Goal: Navigation & Orientation: Find specific page/section

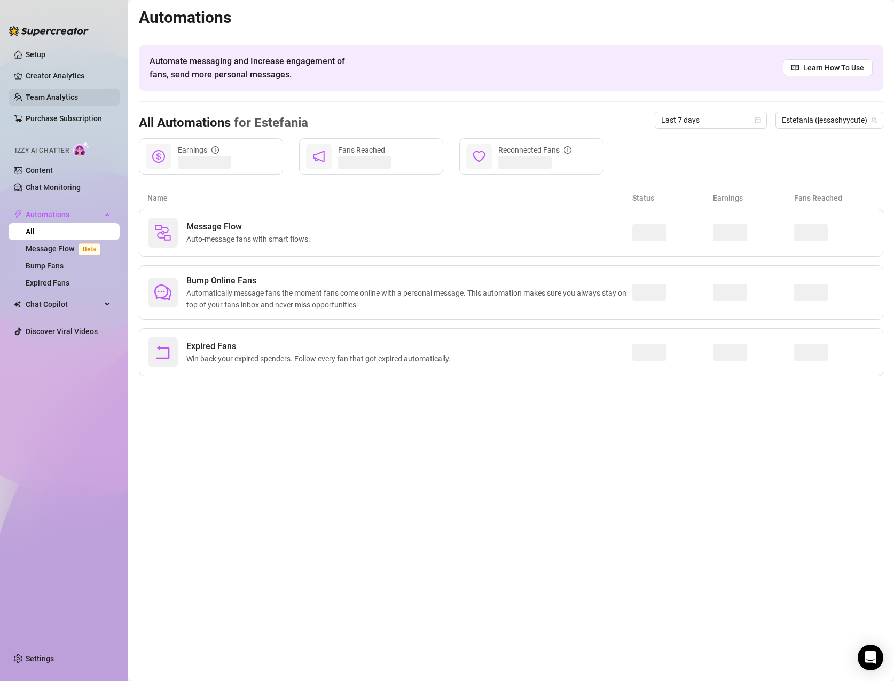
click at [59, 98] on link "Team Analytics" at bounding box center [52, 97] width 52 height 9
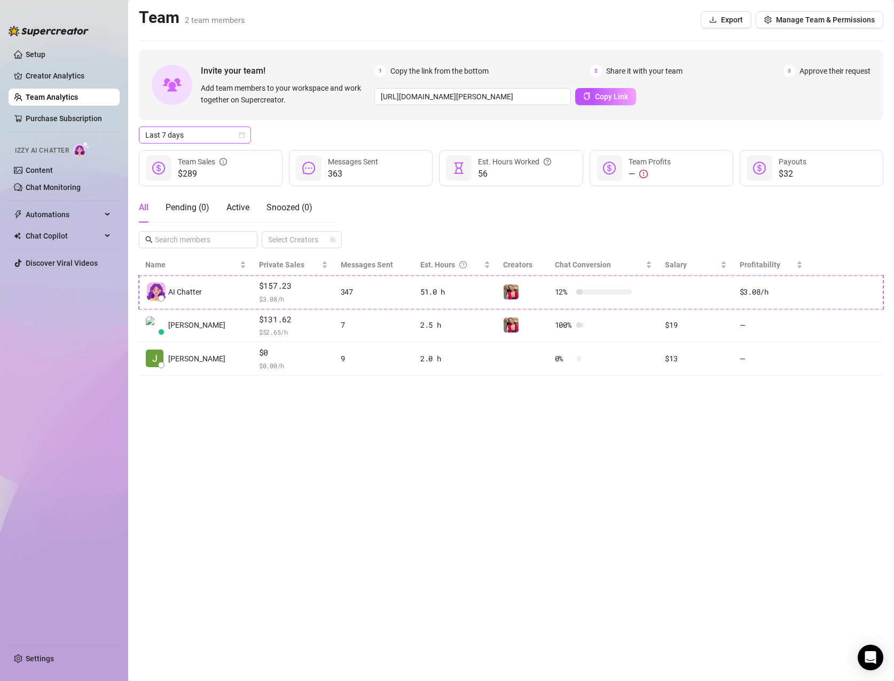
click at [229, 139] on span "Last 7 days" at bounding box center [194, 135] width 99 height 16
click at [203, 202] on div "Last 90 days" at bounding box center [194, 208] width 95 height 12
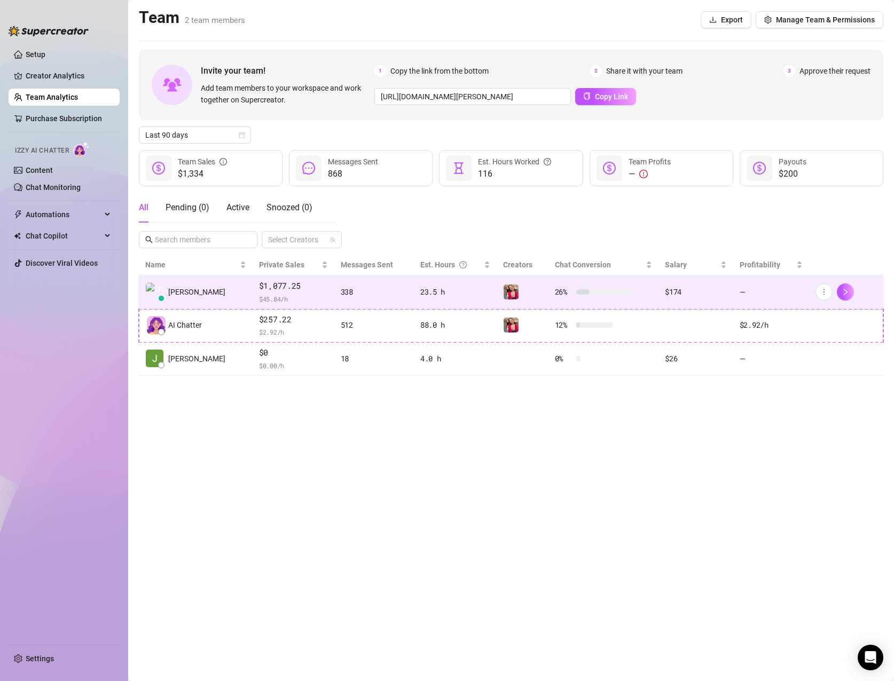
click at [768, 297] on td "—" at bounding box center [771, 292] width 76 height 34
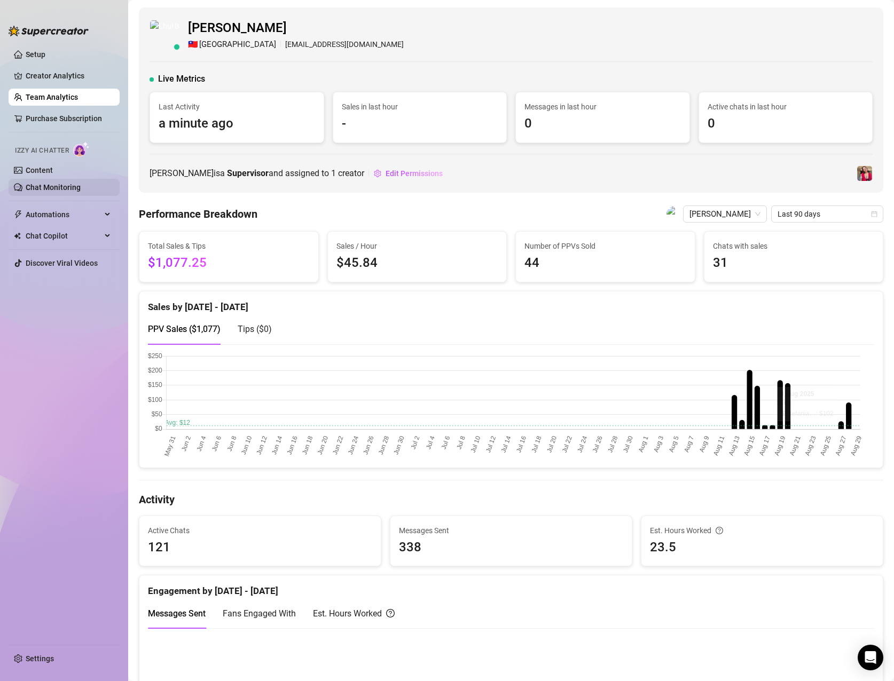
click at [41, 184] on link "Chat Monitoring" at bounding box center [53, 187] width 55 height 9
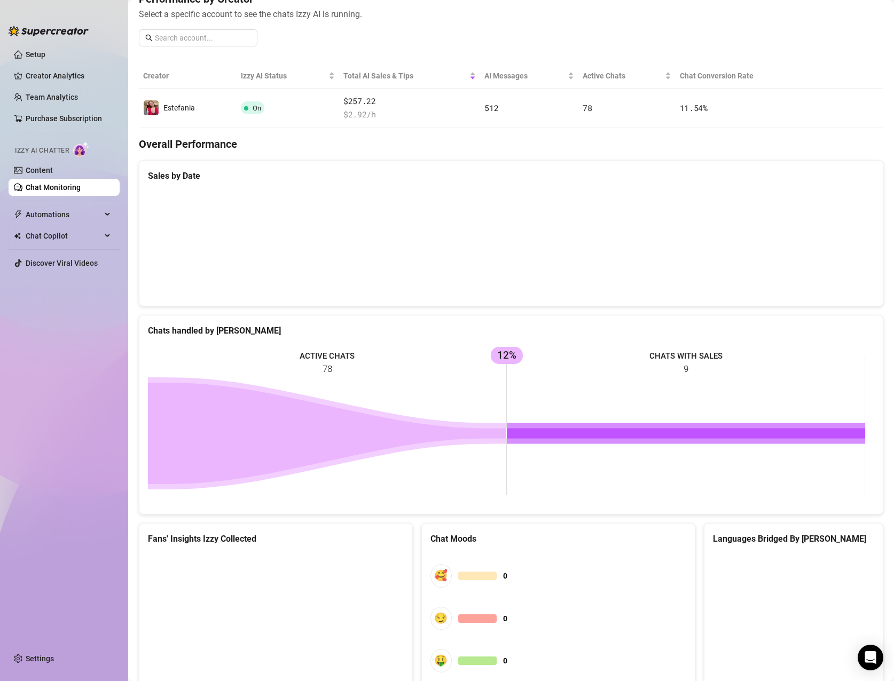
scroll to position [20, 0]
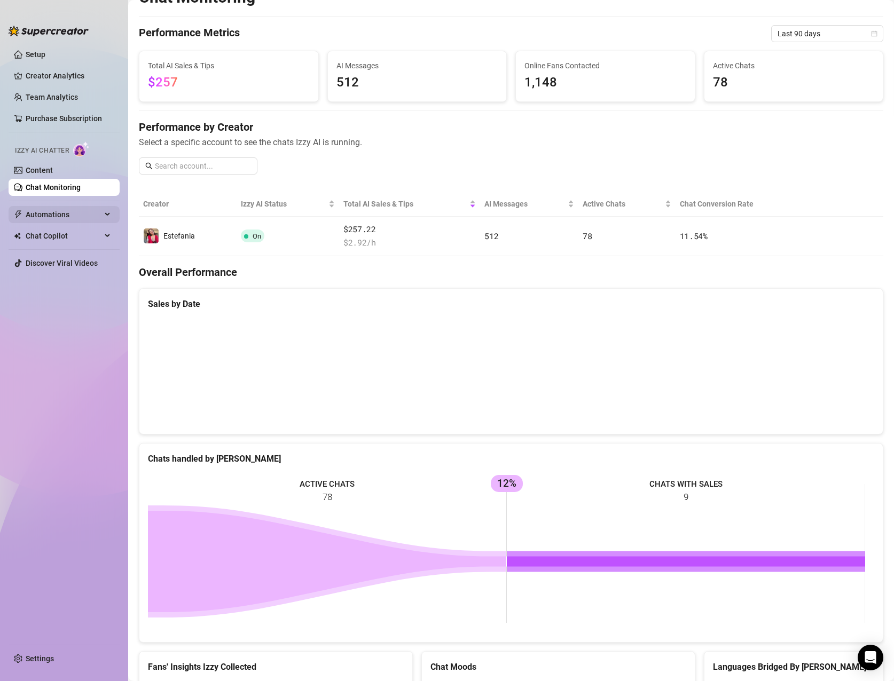
click at [48, 216] on span "Automations" at bounding box center [64, 214] width 76 height 17
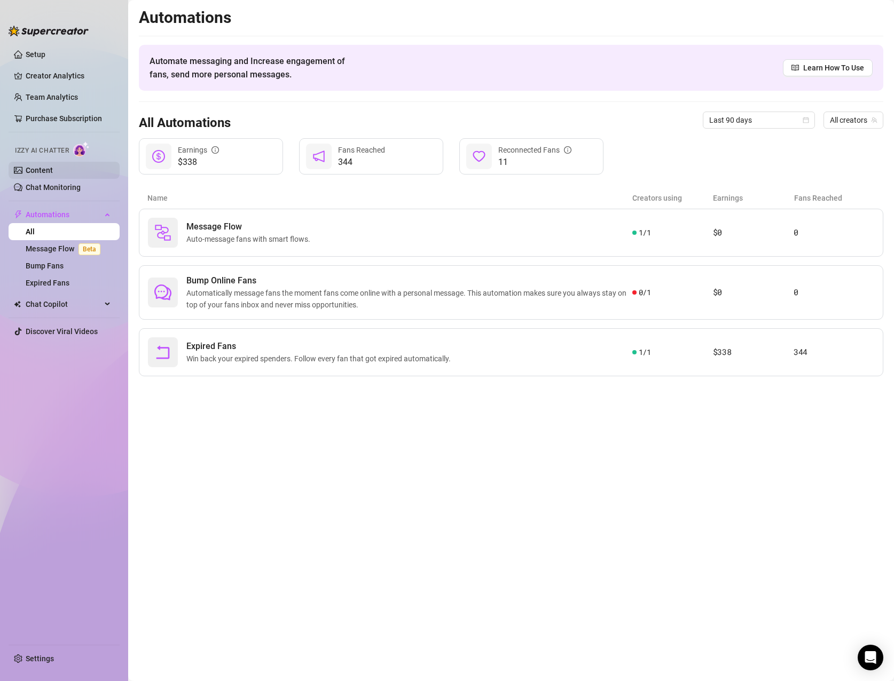
click at [53, 166] on link "Content" at bounding box center [39, 170] width 27 height 9
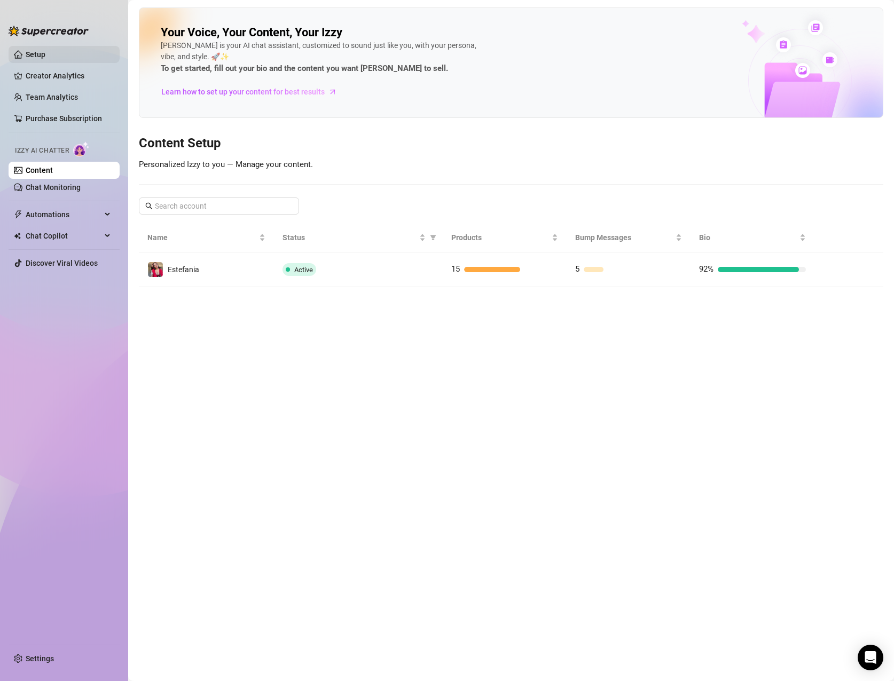
click at [26, 51] on link "Setup" at bounding box center [36, 54] width 20 height 9
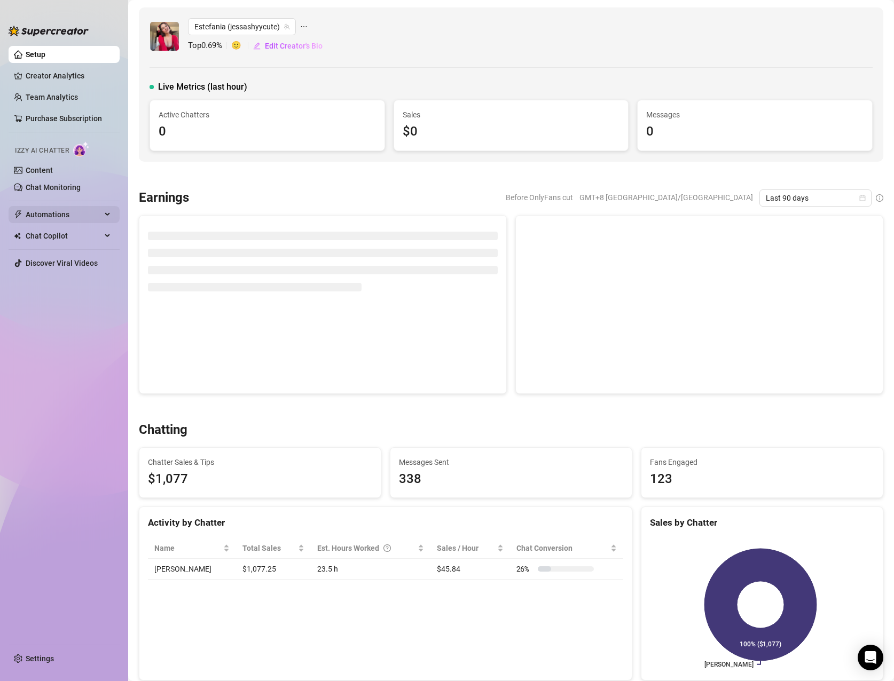
click at [104, 212] on div "Automations" at bounding box center [64, 214] width 111 height 17
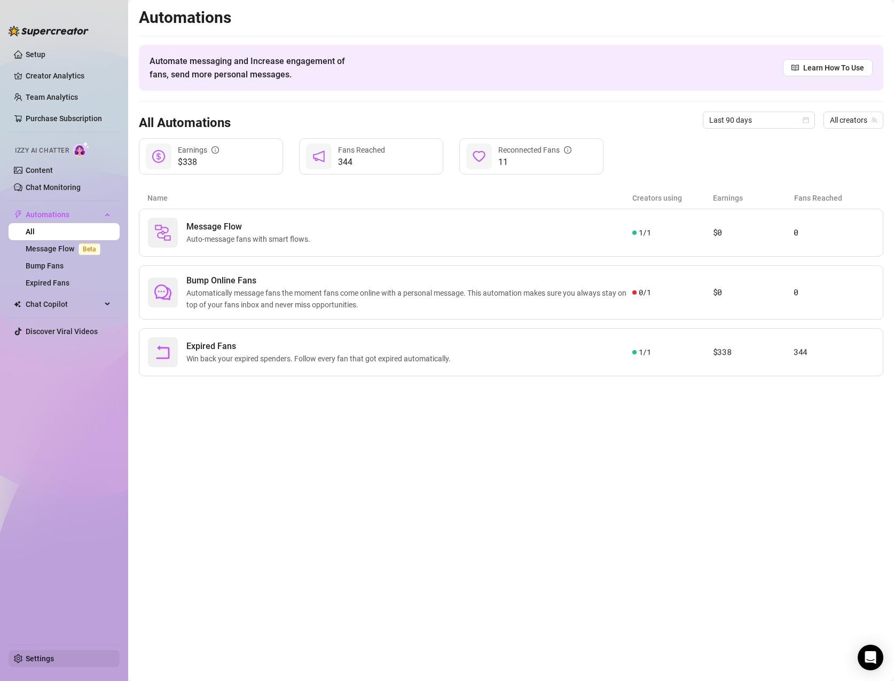
click at [39, 655] on link "Settings" at bounding box center [40, 659] width 28 height 9
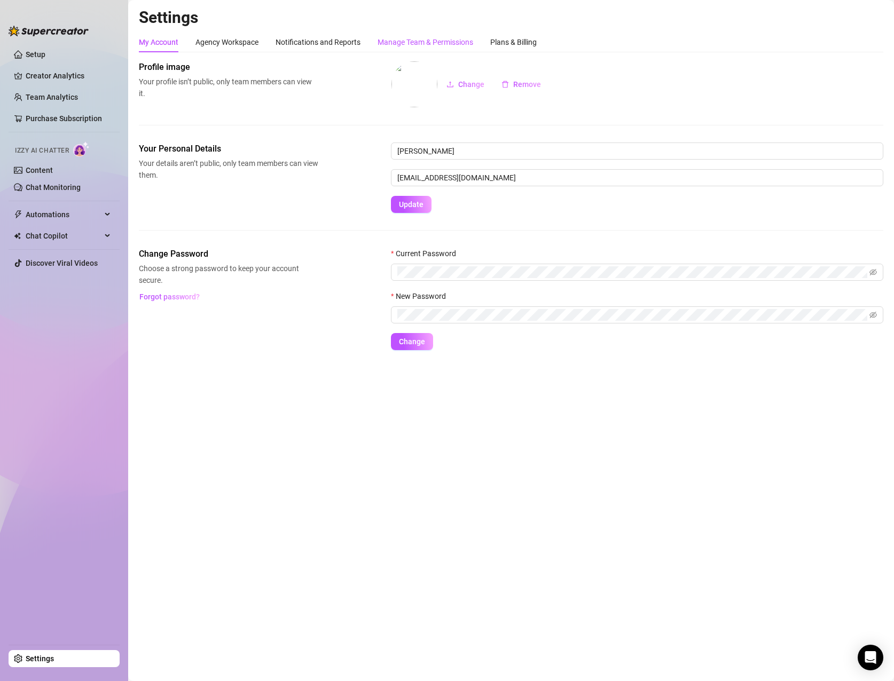
click at [399, 43] on div "Manage Team & Permissions" at bounding box center [425, 42] width 96 height 12
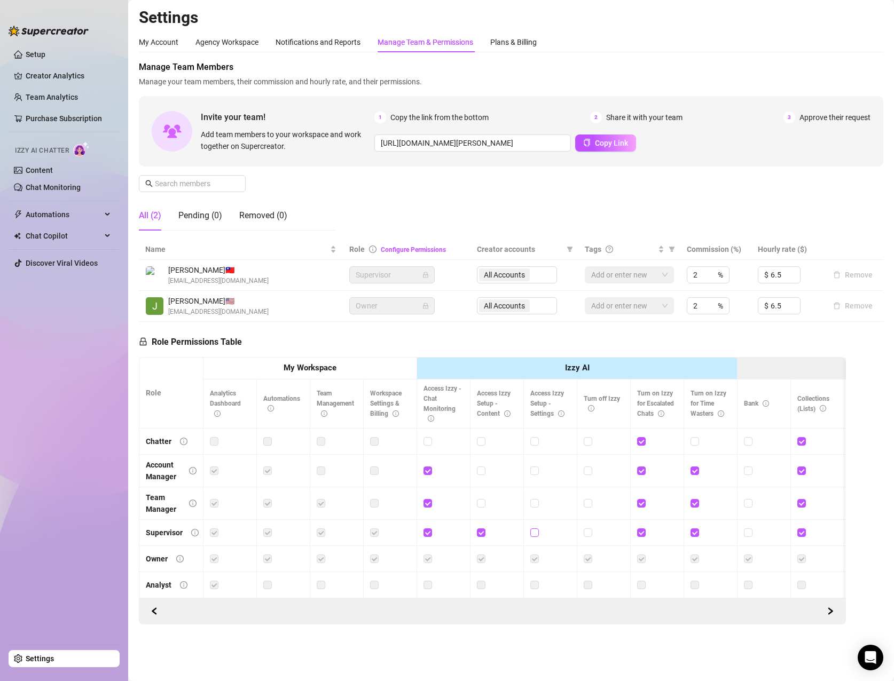
click at [536, 534] on input "checkbox" at bounding box center [533, 532] width 7 height 7
checkbox input "true"
click at [586, 534] on input "checkbox" at bounding box center [587, 532] width 7 height 7
checkbox input "true"
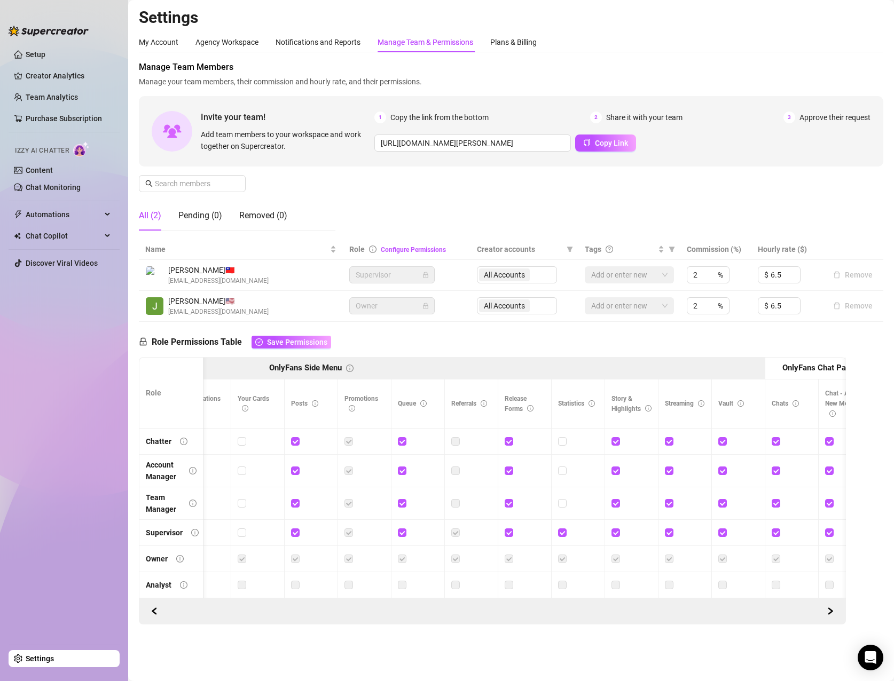
scroll to position [0, 931]
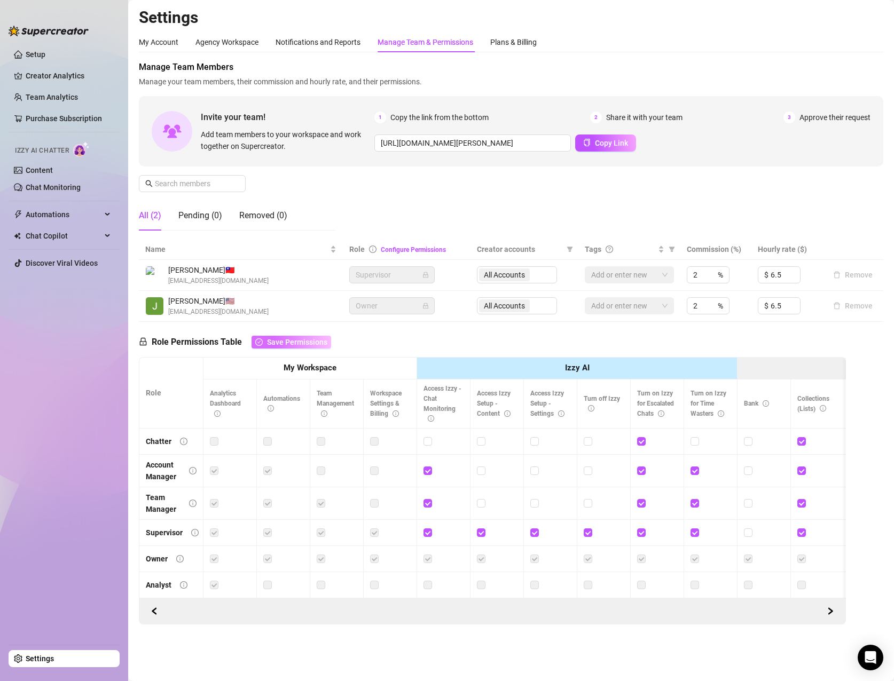
click at [311, 344] on span "Save Permissions" at bounding box center [297, 342] width 60 height 9
click at [805, 38] on div "My Account Agency Workspace Notifications and Reports Manage Team & Permissions…" at bounding box center [511, 42] width 744 height 20
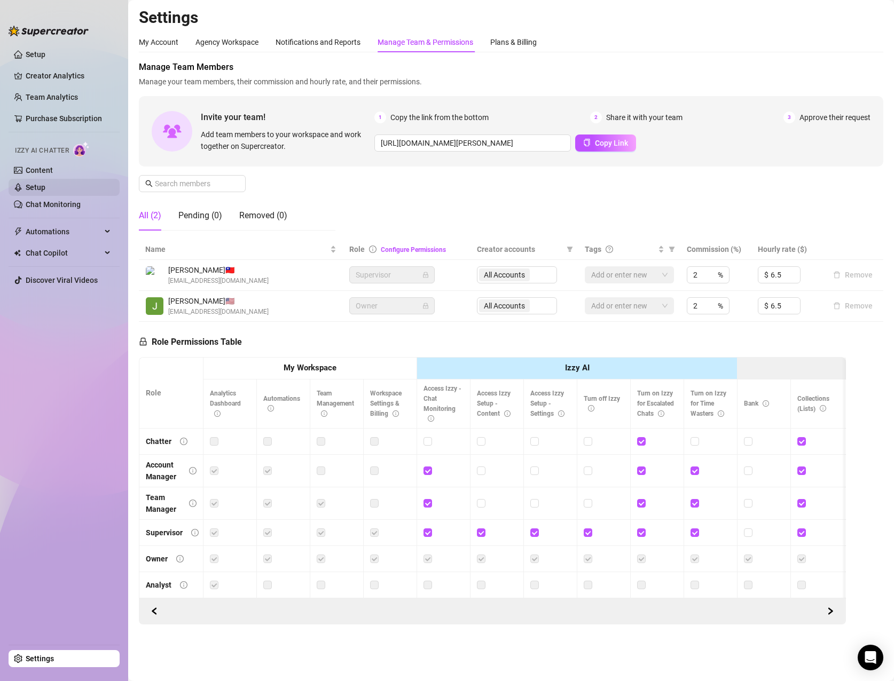
click at [42, 187] on link "Setup" at bounding box center [36, 187] width 20 height 9
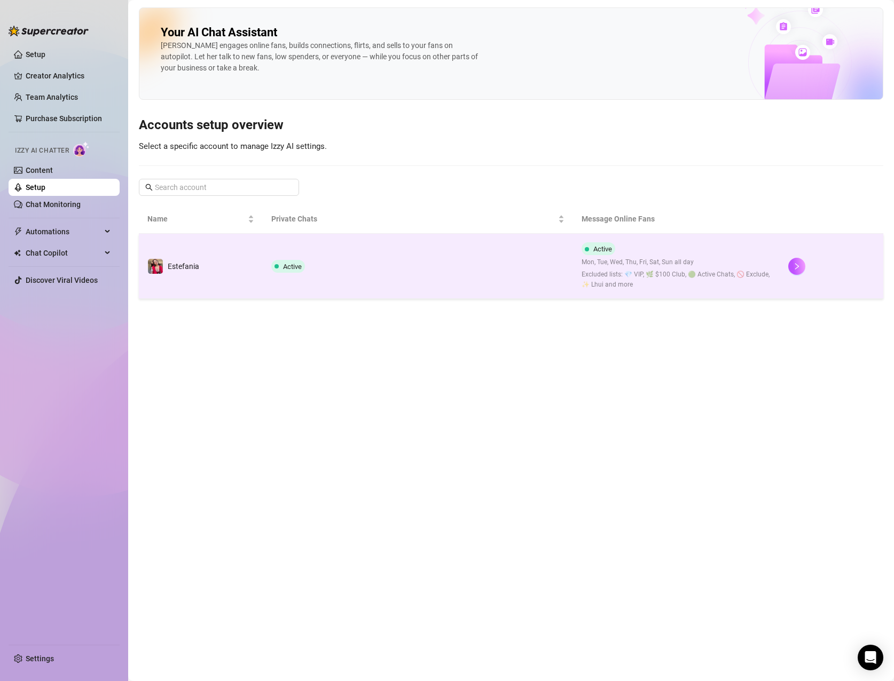
click at [373, 256] on td "Active" at bounding box center [418, 266] width 310 height 65
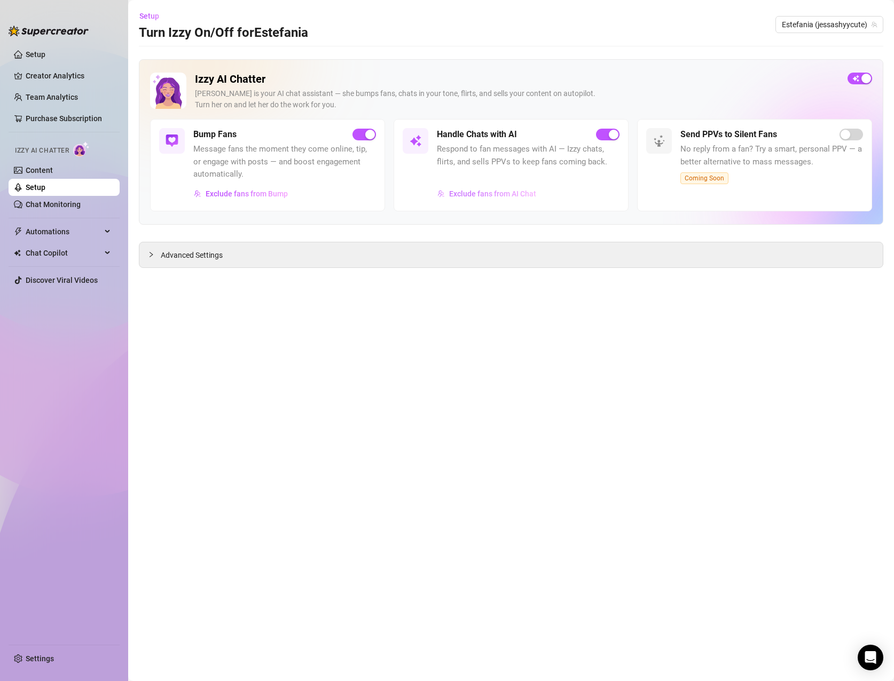
click at [459, 192] on span "Exclude fans from AI Chat" at bounding box center [492, 194] width 87 height 9
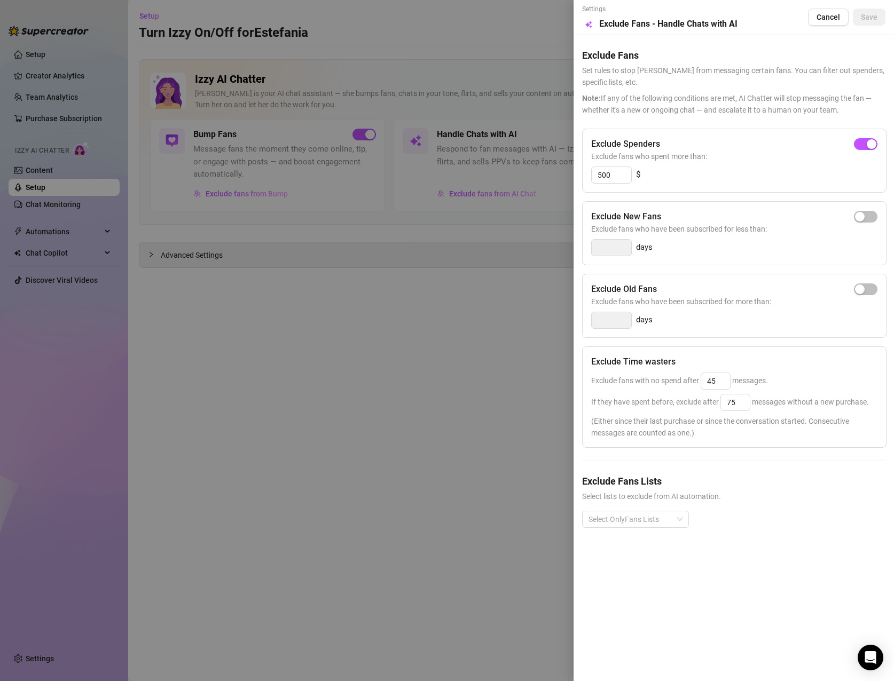
click at [352, 397] on div at bounding box center [447, 340] width 894 height 681
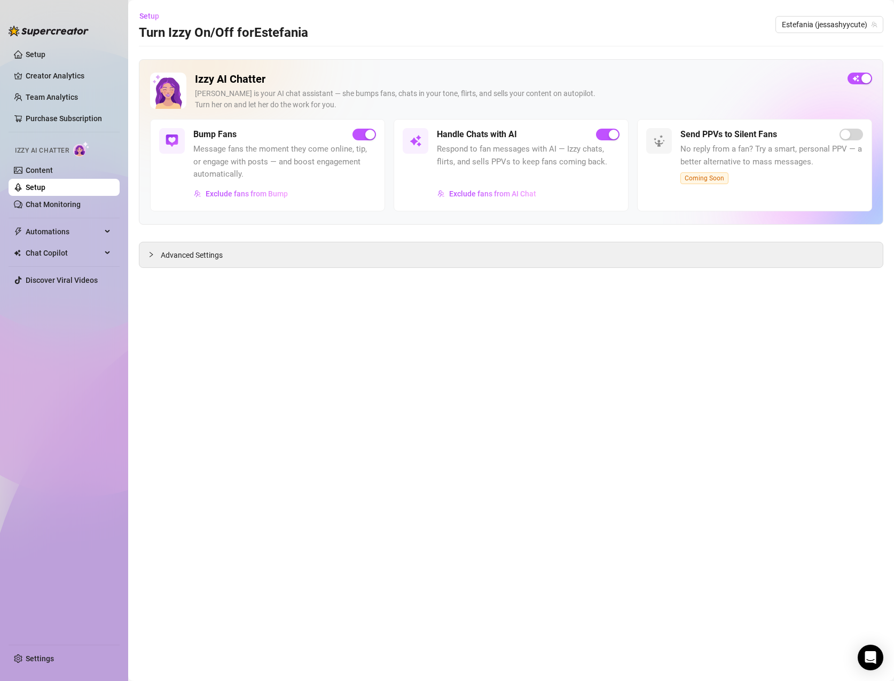
click at [34, 186] on link "Setup" at bounding box center [36, 187] width 20 height 9
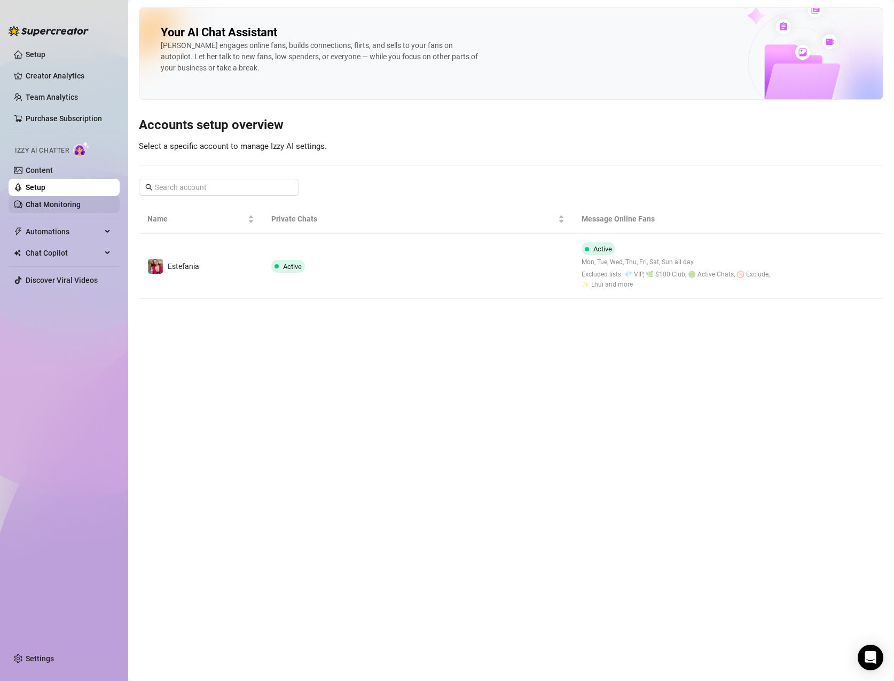
click at [57, 204] on link "Chat Monitoring" at bounding box center [53, 204] width 55 height 9
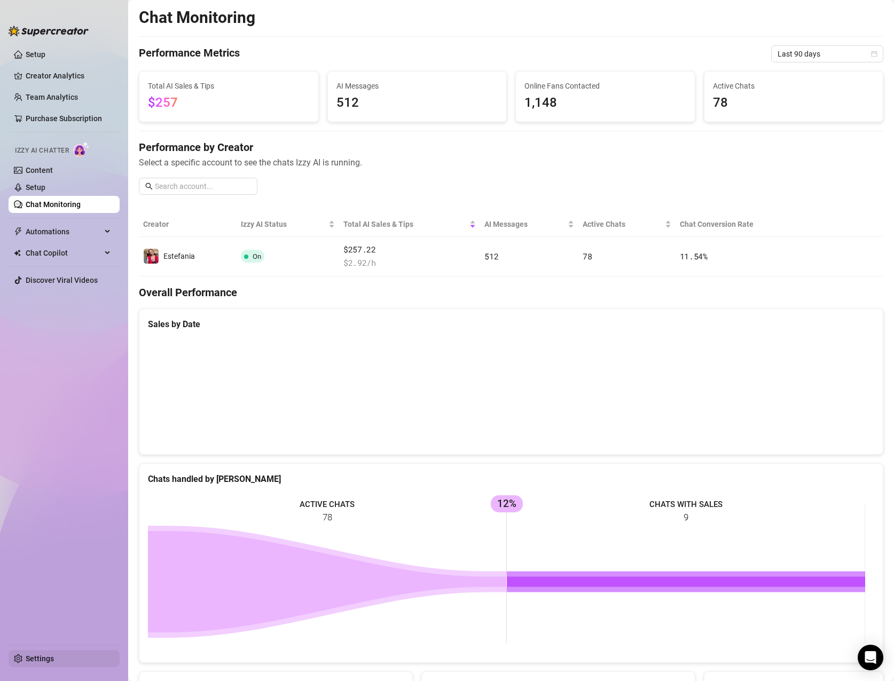
click at [33, 658] on link "Settings" at bounding box center [40, 659] width 28 height 9
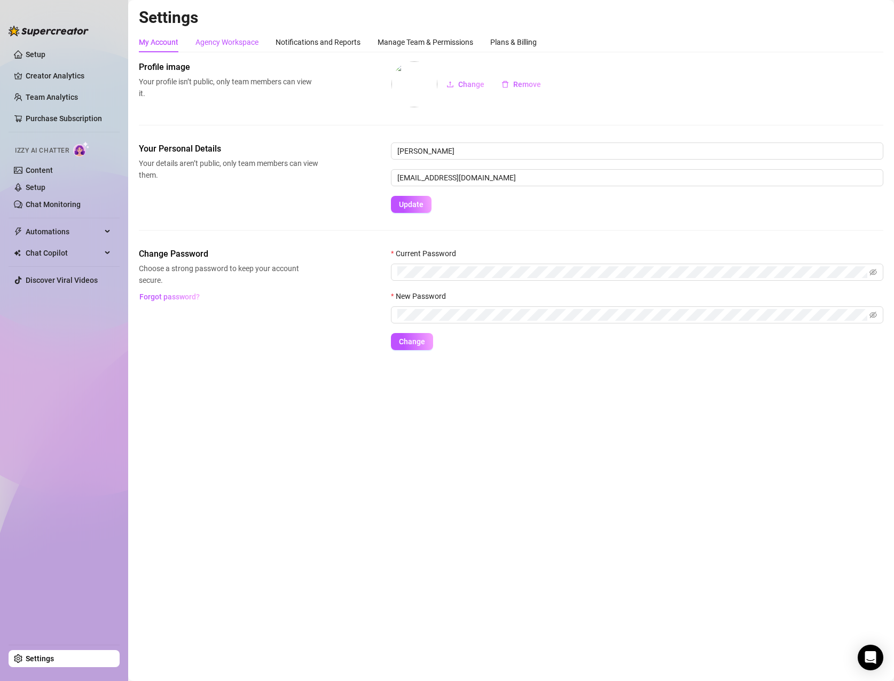
click at [225, 40] on div "Agency Workspace" at bounding box center [226, 42] width 63 height 12
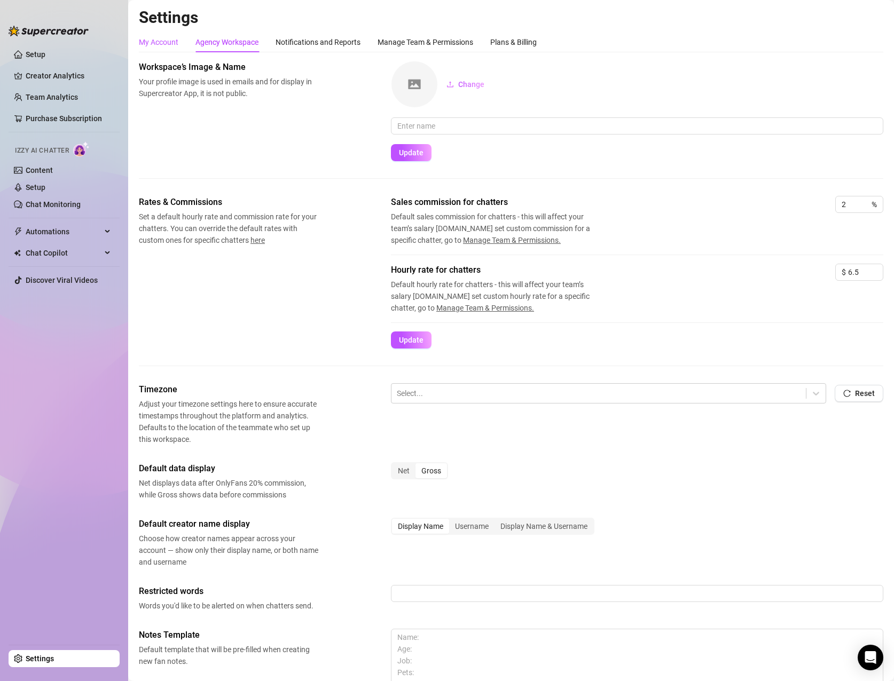
click at [141, 41] on div "My Account" at bounding box center [159, 42] width 40 height 12
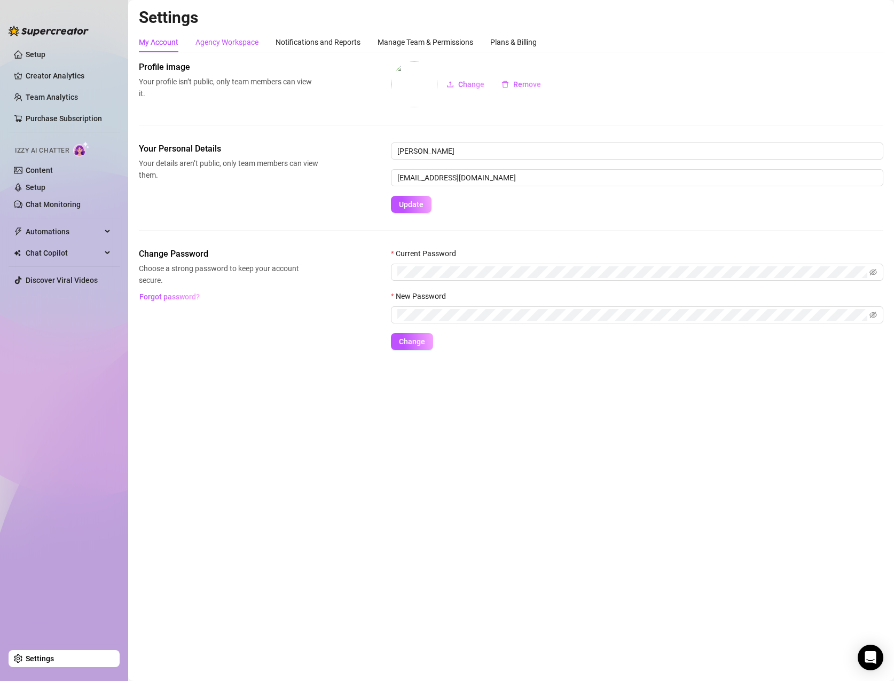
click at [257, 44] on div "Agency Workspace" at bounding box center [226, 42] width 63 height 12
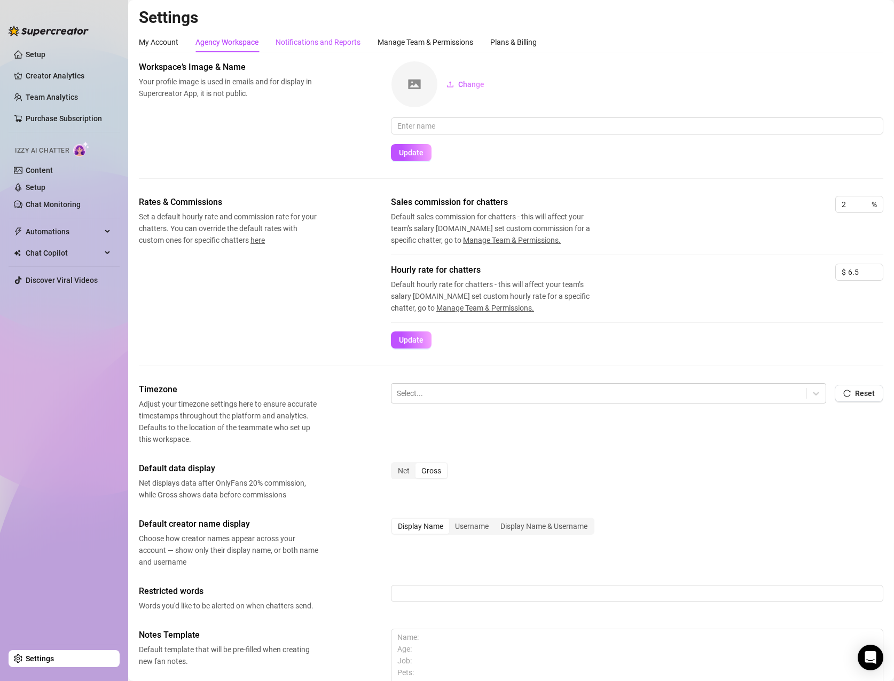
click at [299, 44] on div "Notifications and Reports" at bounding box center [317, 42] width 85 height 12
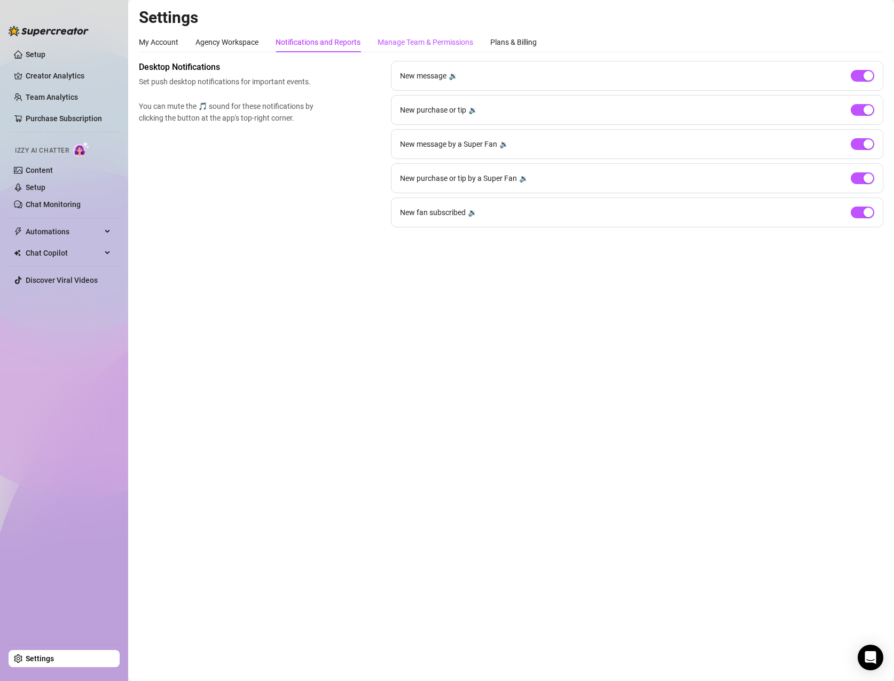
click at [415, 43] on div "Manage Team & Permissions" at bounding box center [425, 42] width 96 height 12
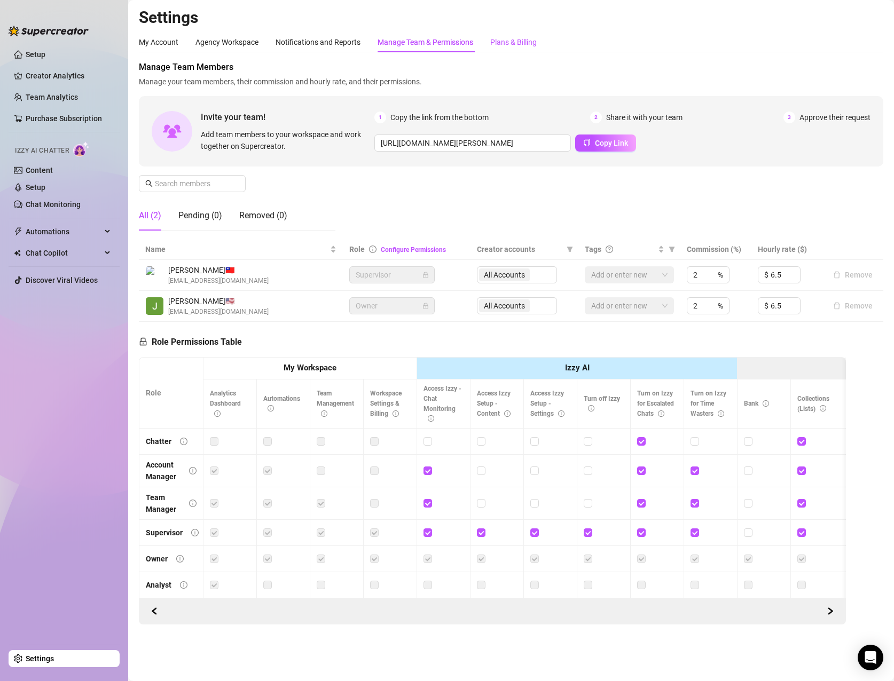
click at [507, 42] on div "Plans & Billing" at bounding box center [513, 42] width 46 height 12
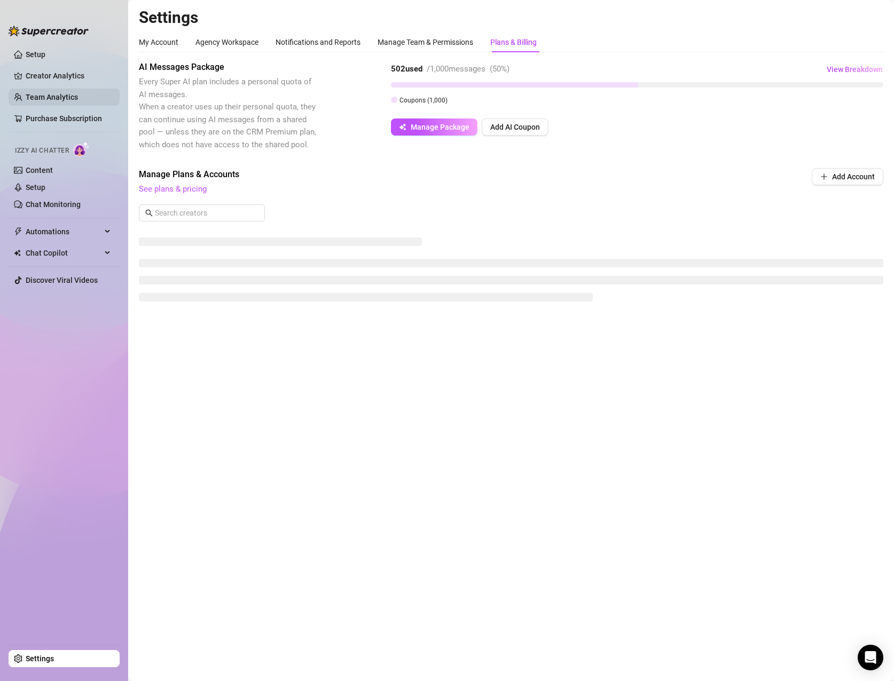
click at [52, 101] on link "Team Analytics" at bounding box center [52, 97] width 52 height 9
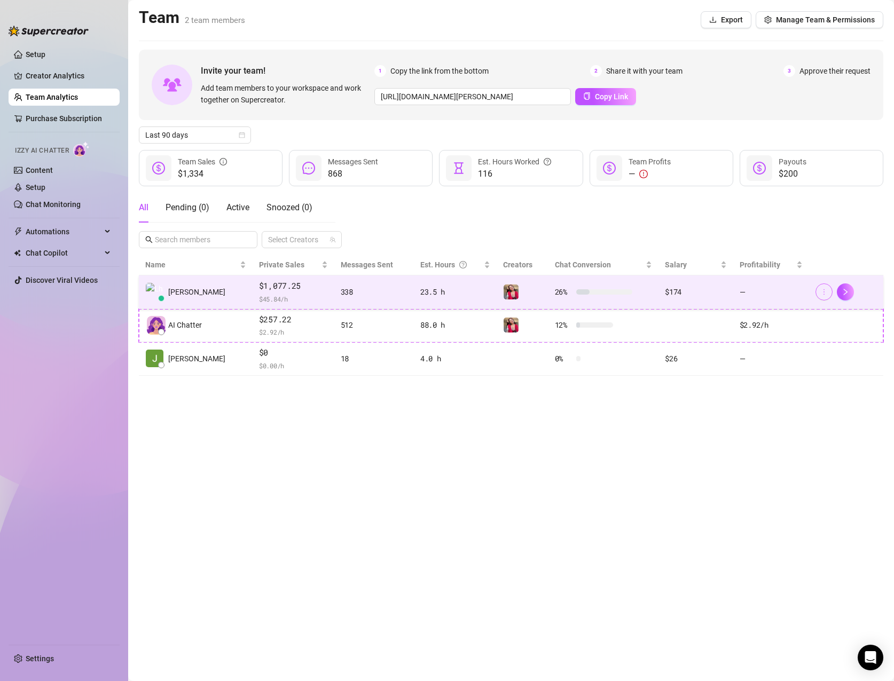
click at [825, 294] on icon "more" at bounding box center [823, 291] width 7 height 7
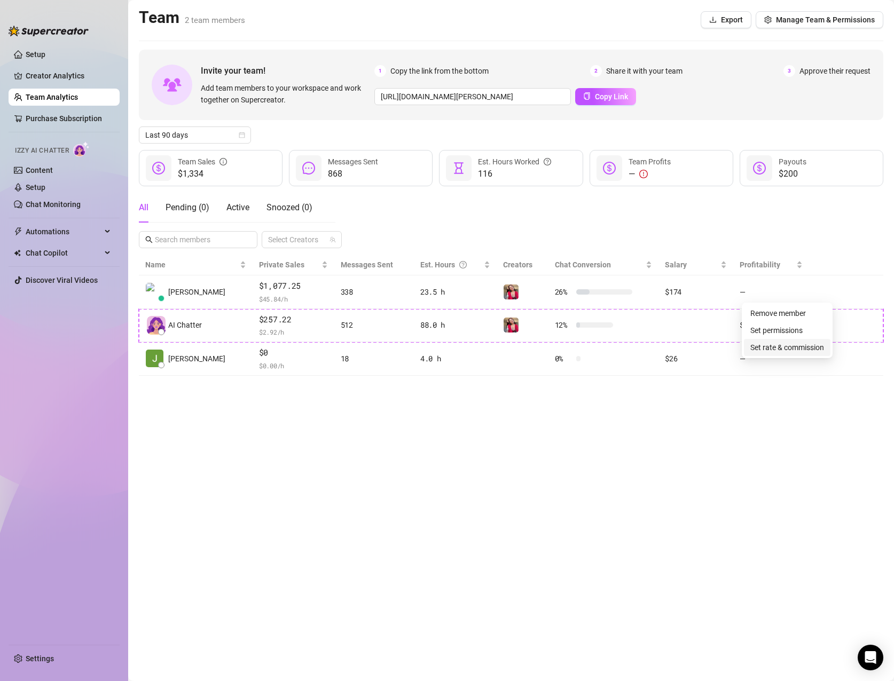
click at [809, 348] on link "Set rate & commission" at bounding box center [787, 347] width 74 height 9
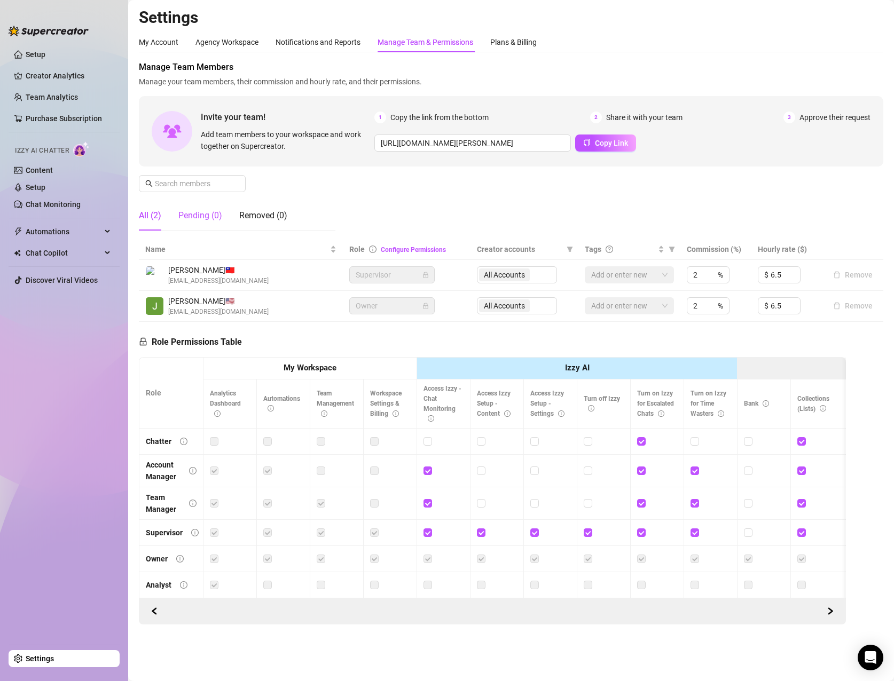
click at [199, 214] on div "Pending (0)" at bounding box center [200, 215] width 44 height 13
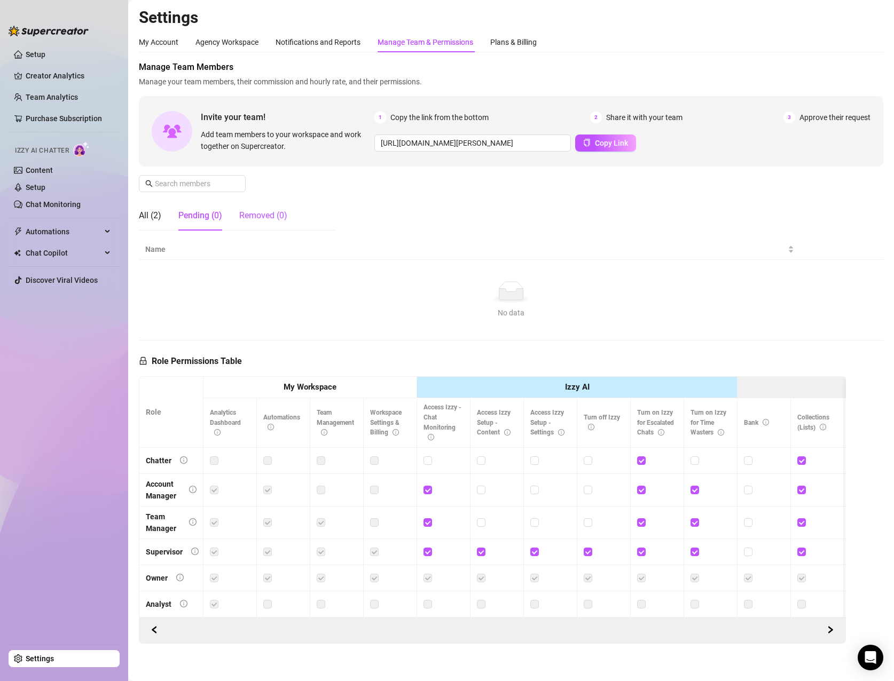
click at [260, 218] on div "Removed (0)" at bounding box center [263, 215] width 48 height 13
click at [173, 43] on div "My Account" at bounding box center [159, 42] width 40 height 12
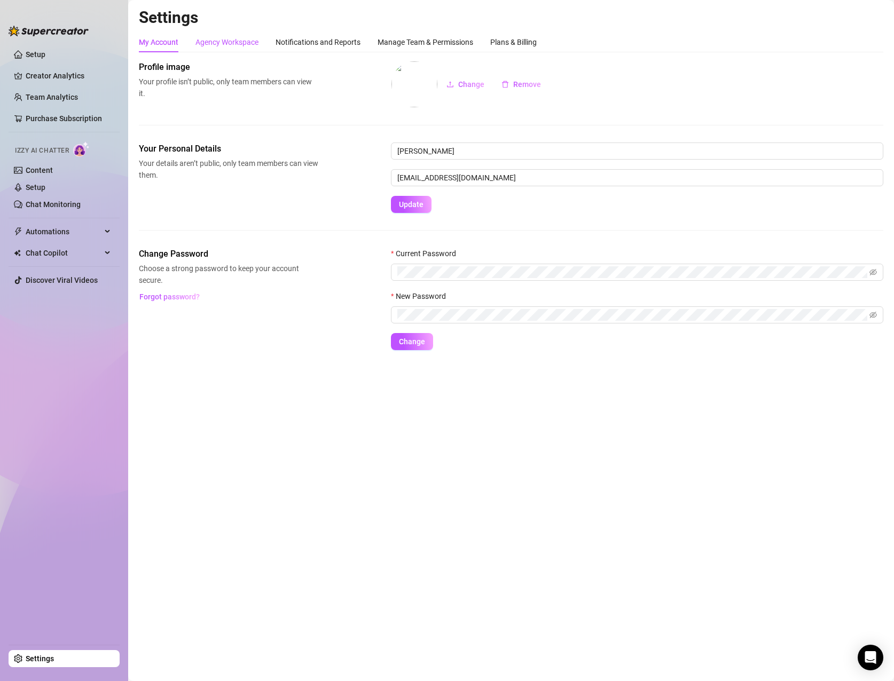
click at [212, 38] on div "Agency Workspace" at bounding box center [226, 42] width 63 height 12
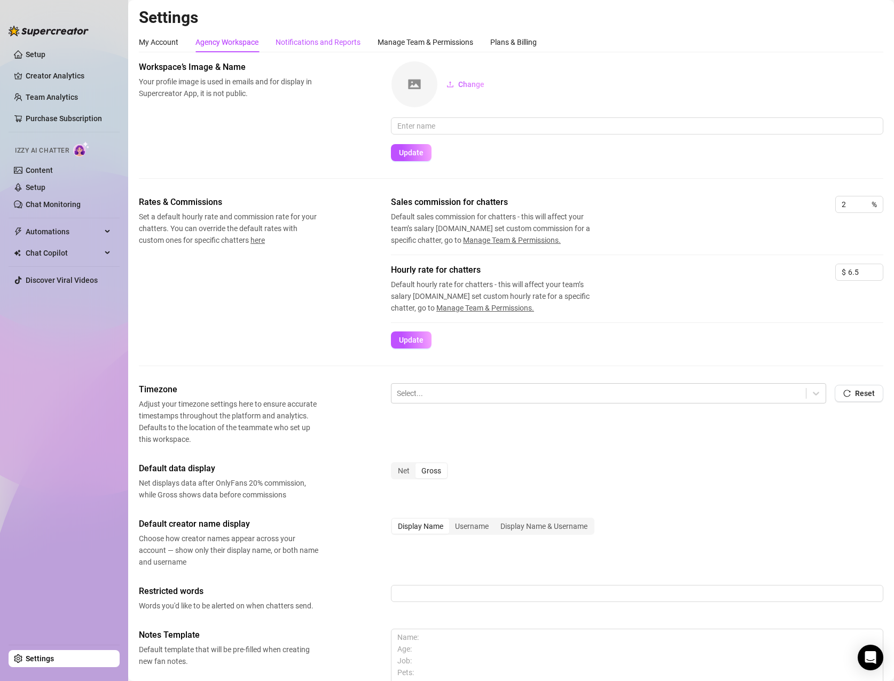
click at [310, 44] on div "Notifications and Reports" at bounding box center [317, 42] width 85 height 12
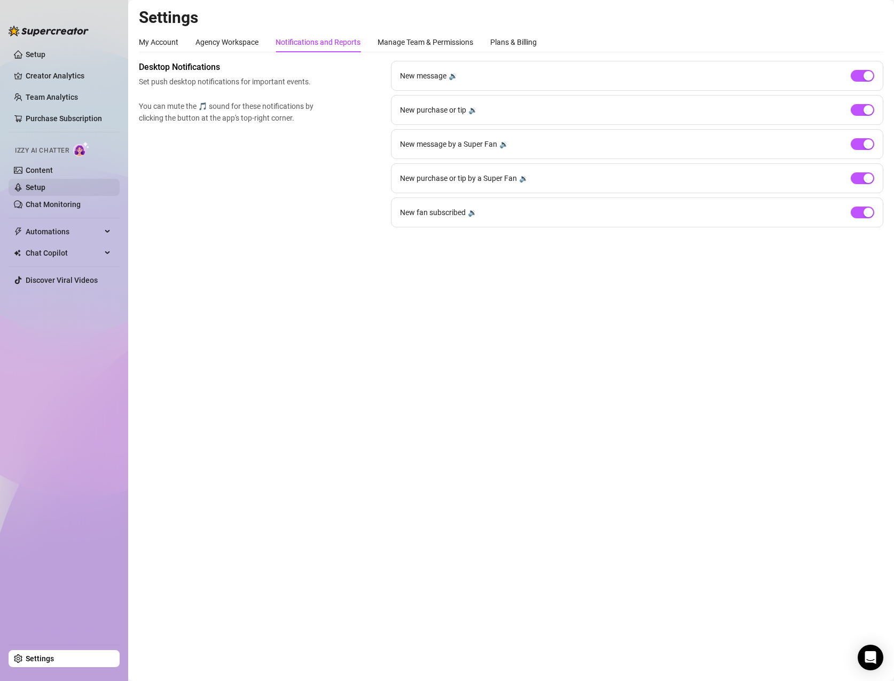
click at [39, 186] on link "Setup" at bounding box center [36, 187] width 20 height 9
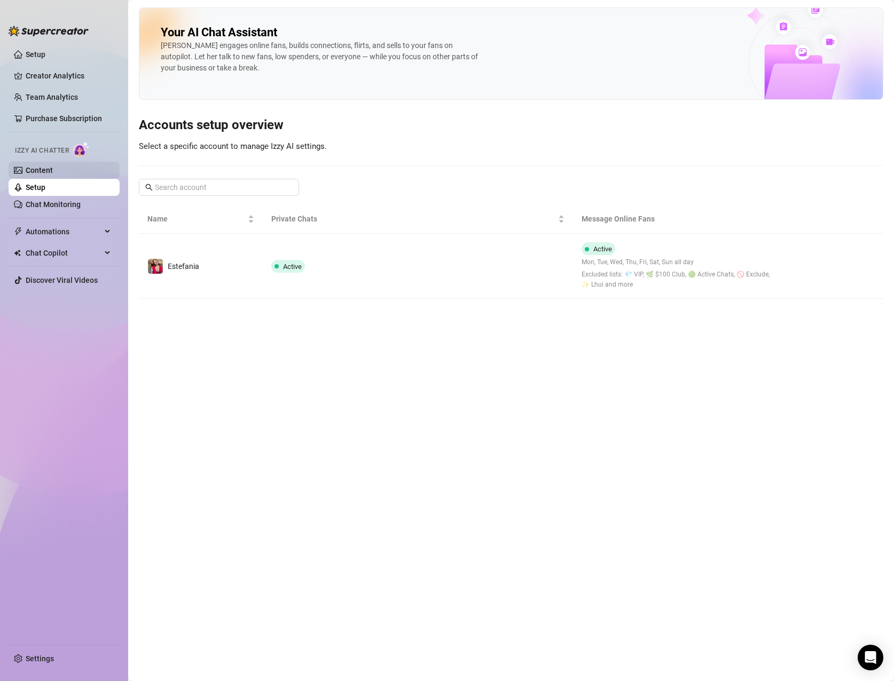
click at [38, 171] on link "Content" at bounding box center [39, 170] width 27 height 9
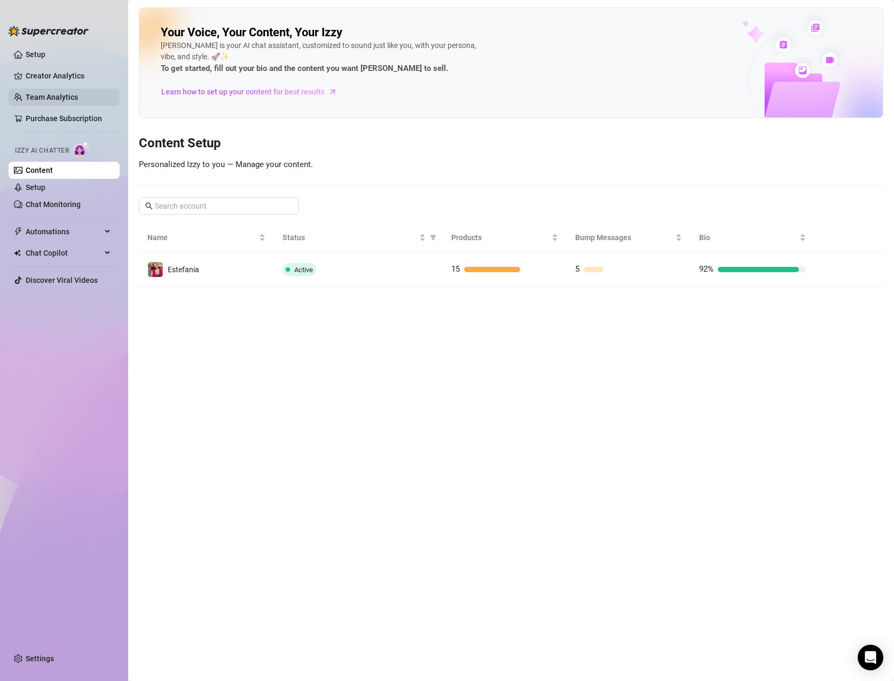
click at [54, 95] on link "Team Analytics" at bounding box center [52, 97] width 52 height 9
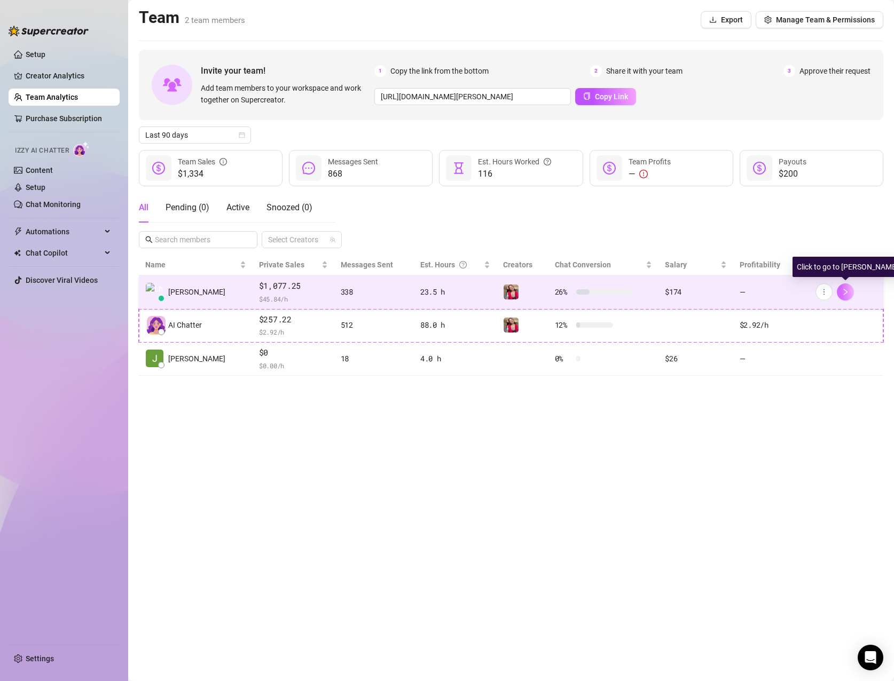
click at [851, 293] on button "button" at bounding box center [845, 292] width 17 height 17
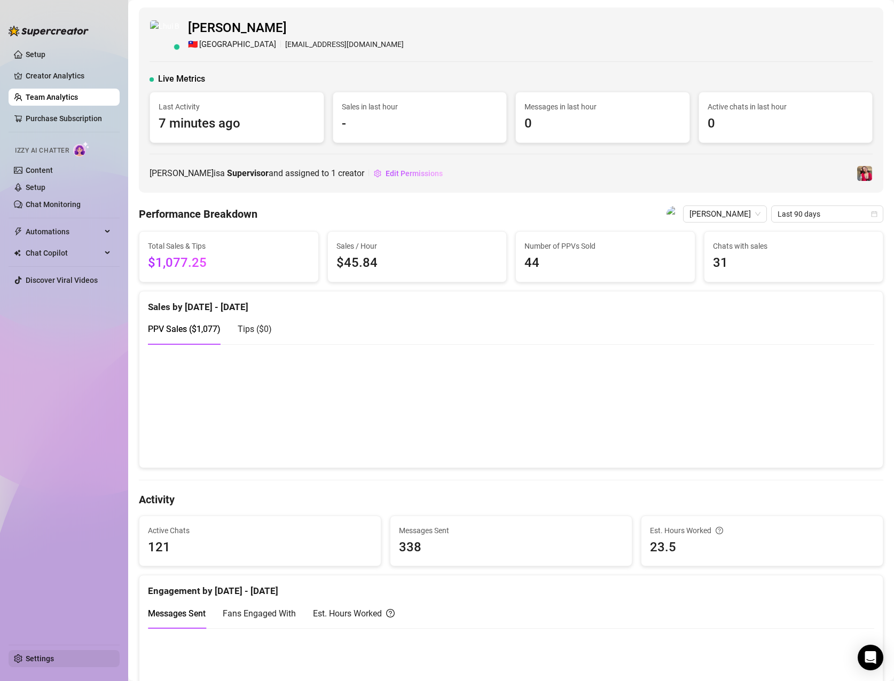
click at [39, 663] on link "Settings" at bounding box center [40, 659] width 28 height 9
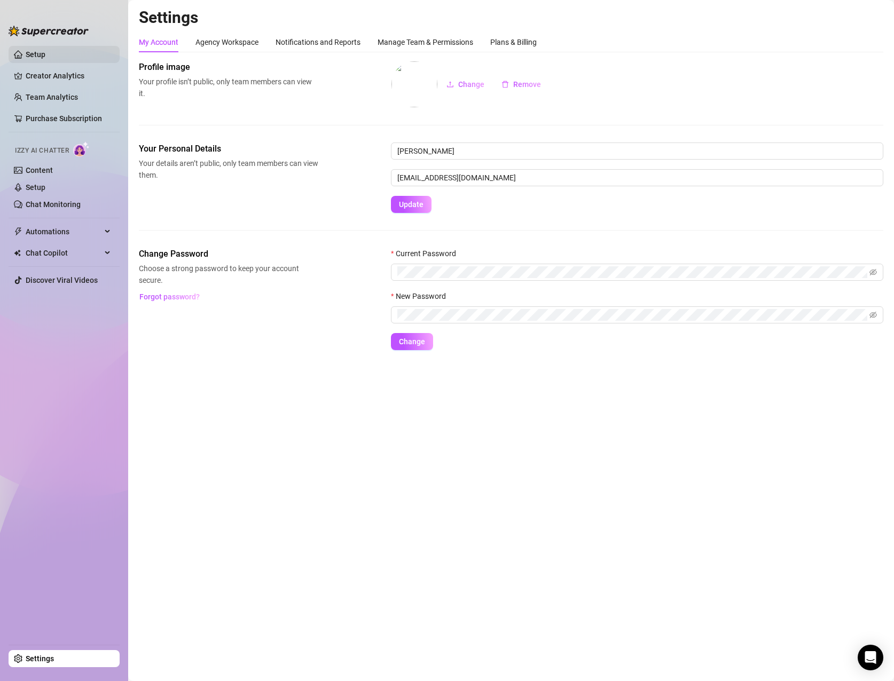
click at [45, 50] on link "Setup" at bounding box center [36, 54] width 20 height 9
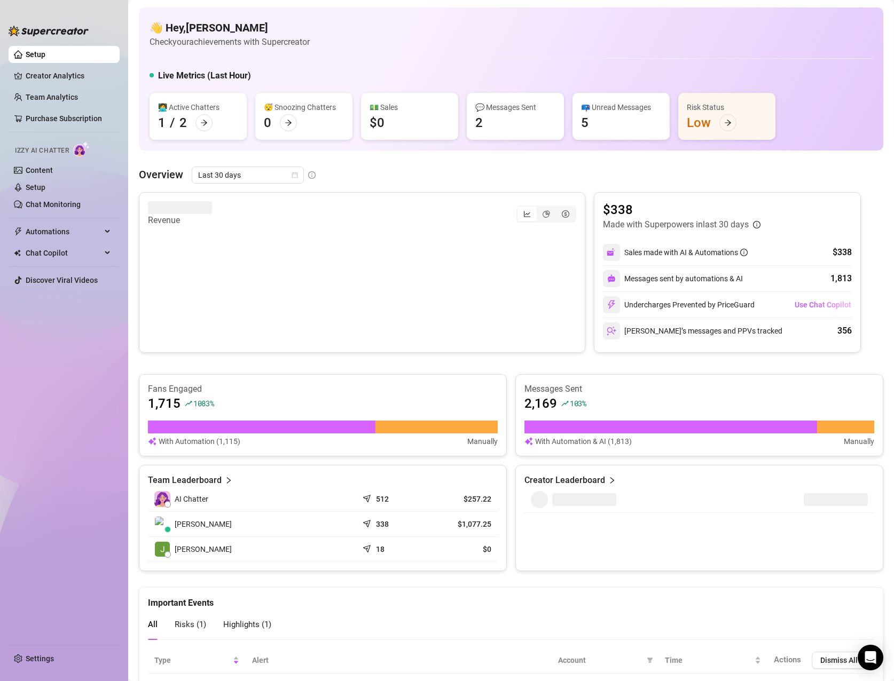
scroll to position [91, 0]
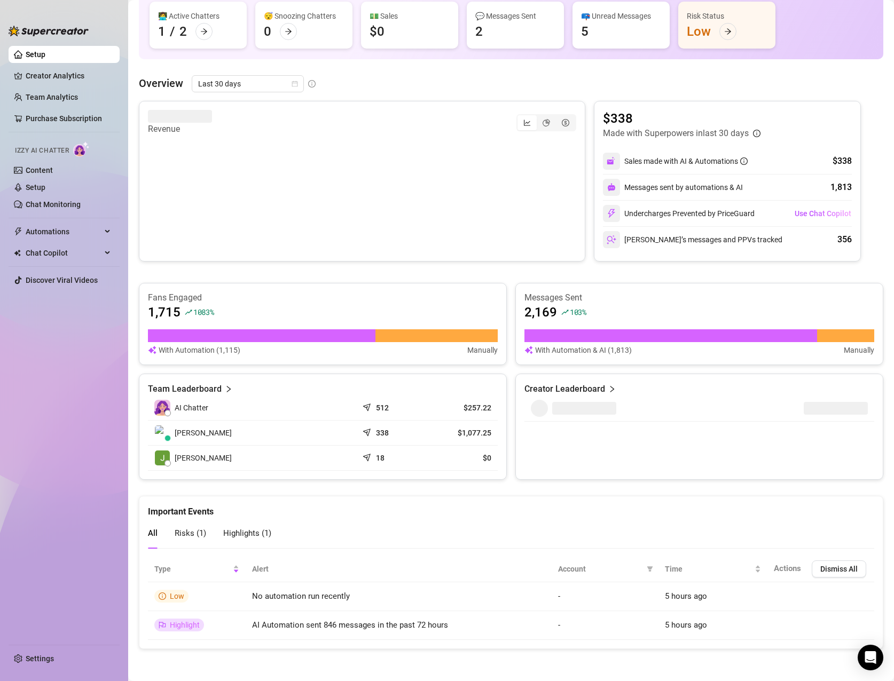
click at [225, 389] on icon "right" at bounding box center [228, 388] width 7 height 7
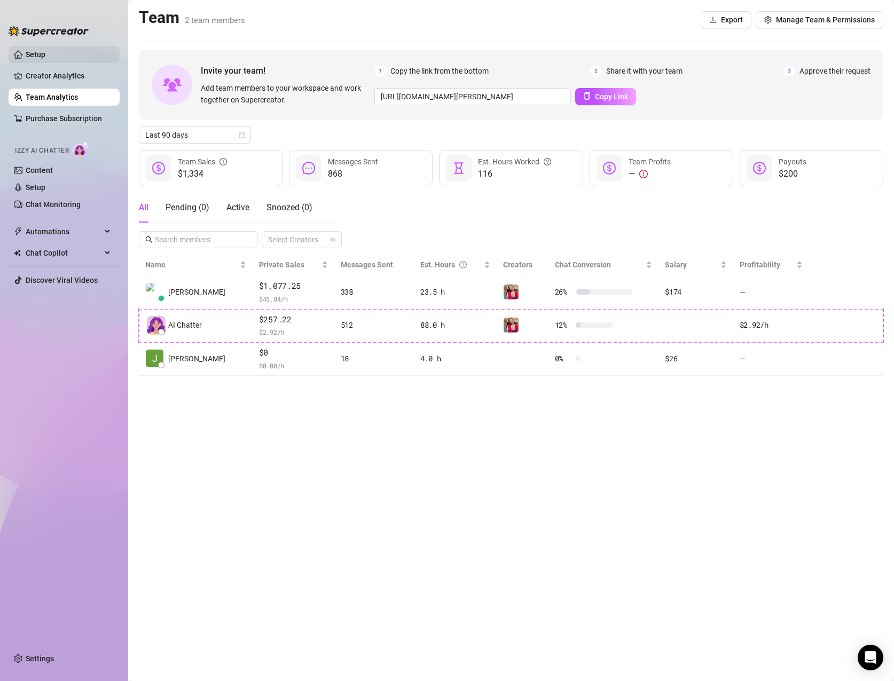
click at [45, 56] on link "Setup" at bounding box center [36, 54] width 20 height 9
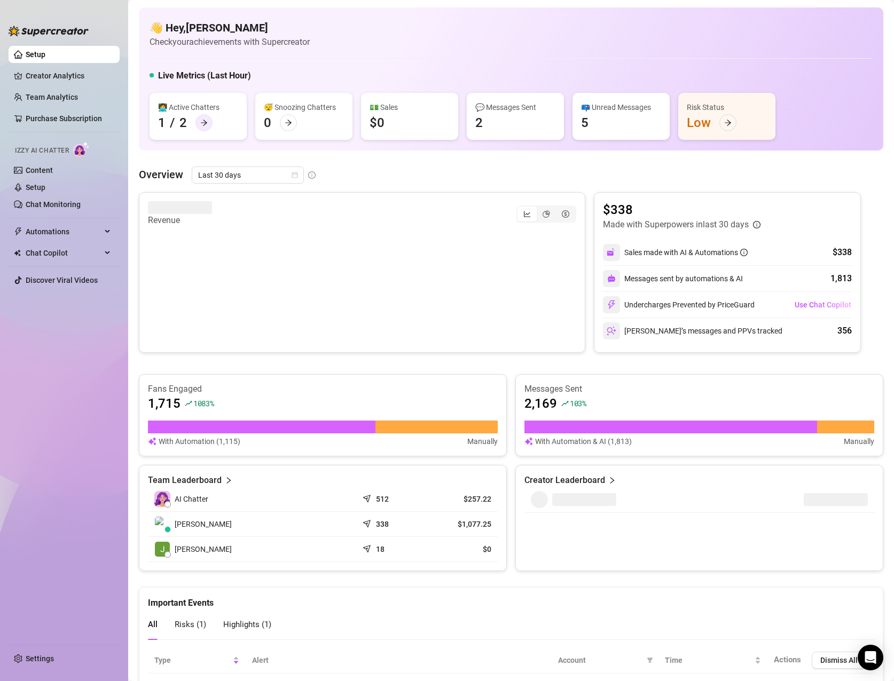
click at [200, 119] on icon "arrow-right" at bounding box center [203, 122] width 7 height 7
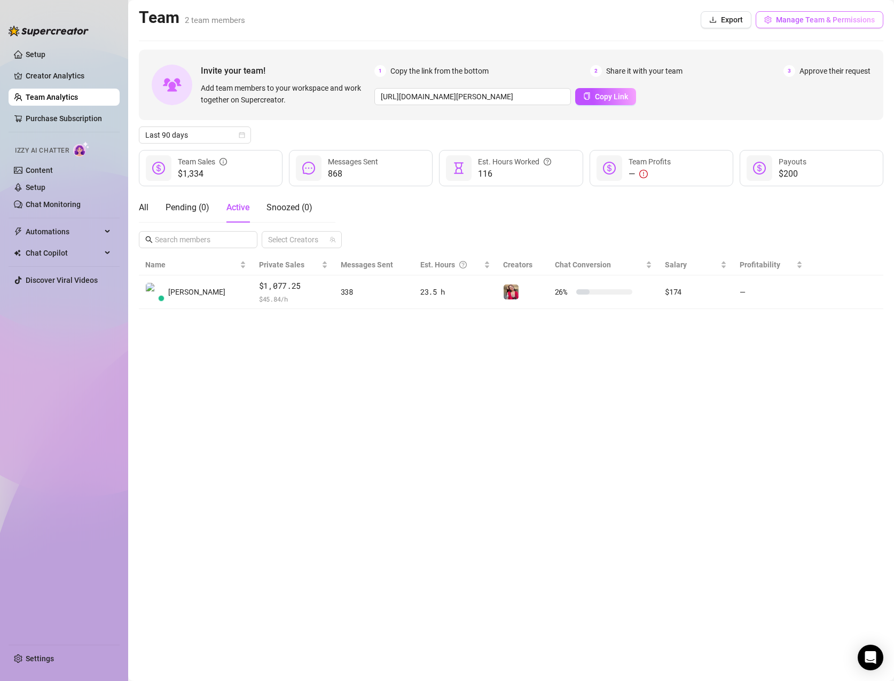
drag, startPoint x: 824, startPoint y: 13, endPoint x: 822, endPoint y: 19, distance: 6.2
click at [822, 19] on button "Manage Team & Permissions" at bounding box center [819, 19] width 128 height 17
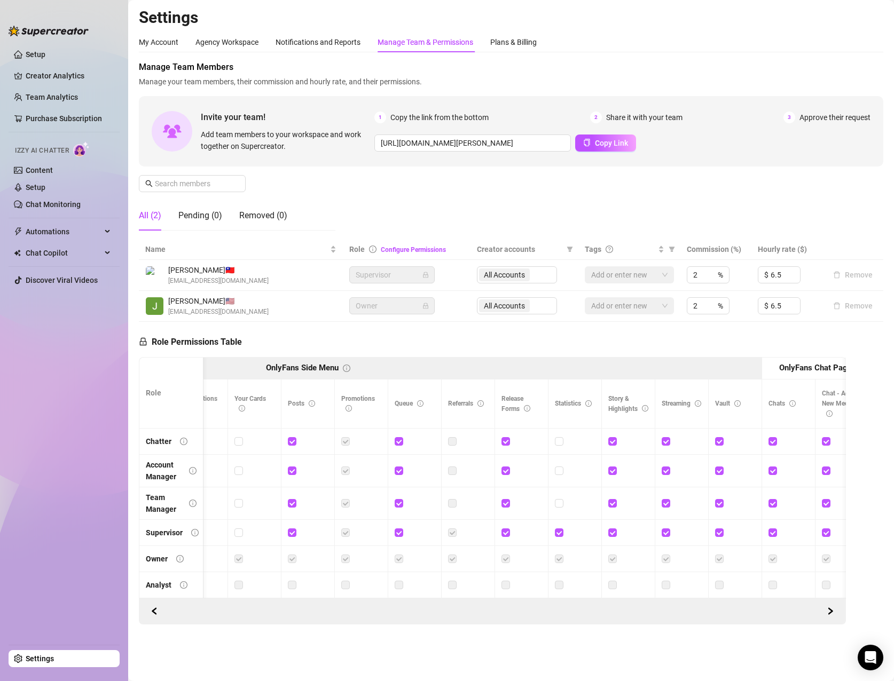
scroll to position [0, 768]
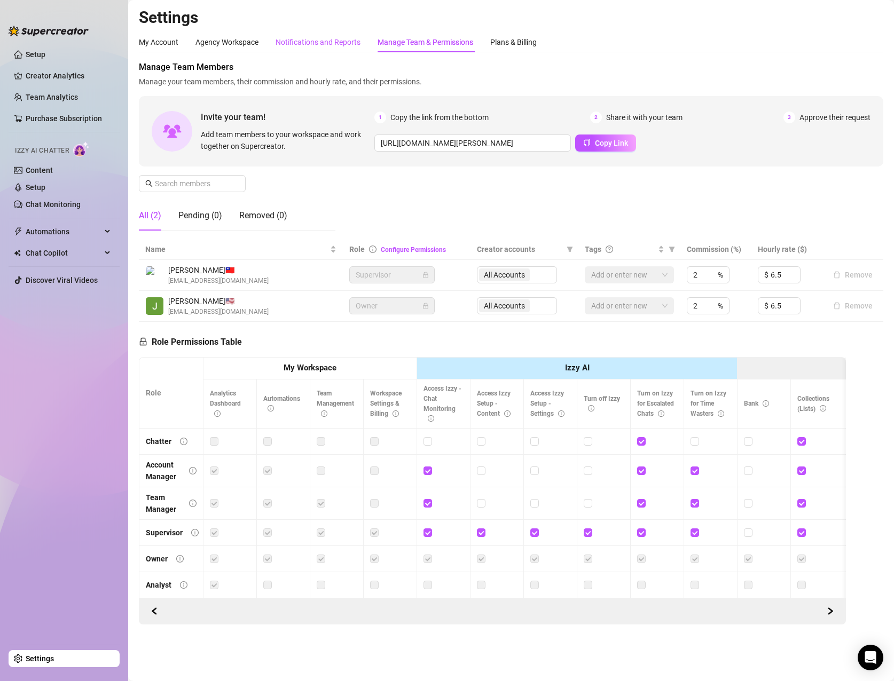
click at [351, 40] on div "Notifications and Reports" at bounding box center [317, 42] width 85 height 12
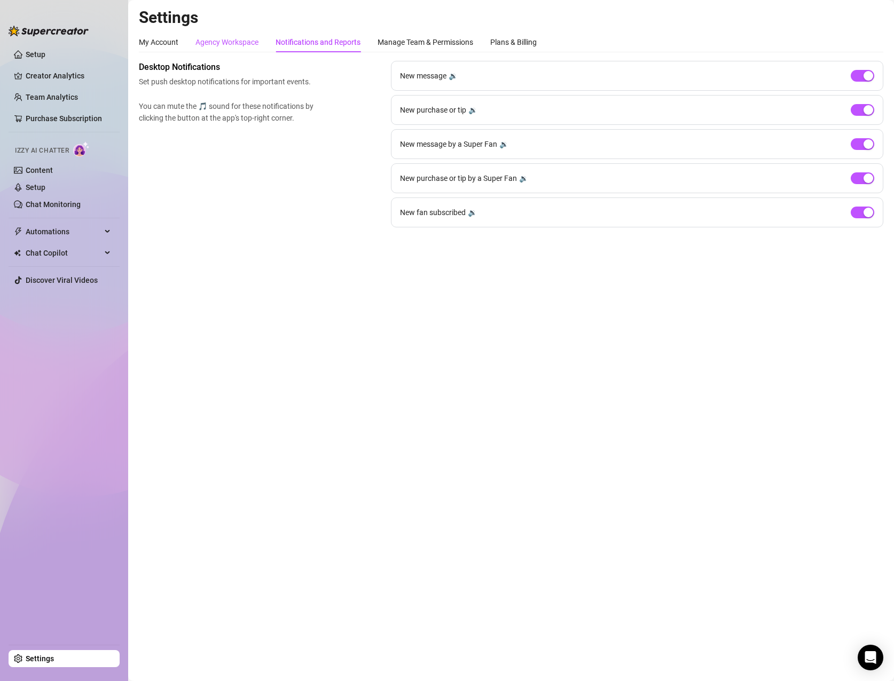
click at [248, 41] on div "Agency Workspace" at bounding box center [226, 42] width 63 height 12
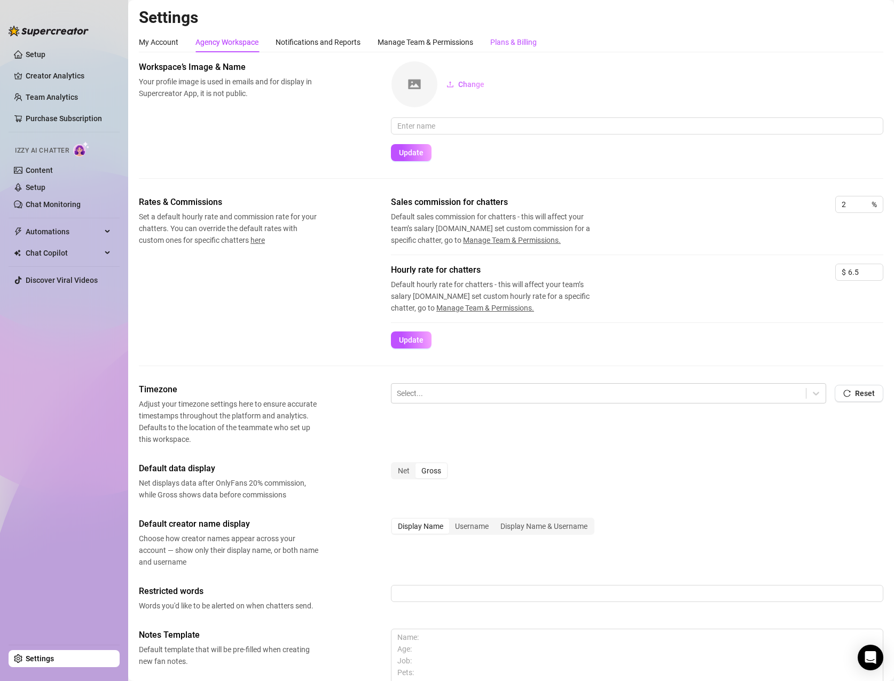
click at [521, 38] on div "Plans & Billing" at bounding box center [513, 42] width 46 height 12
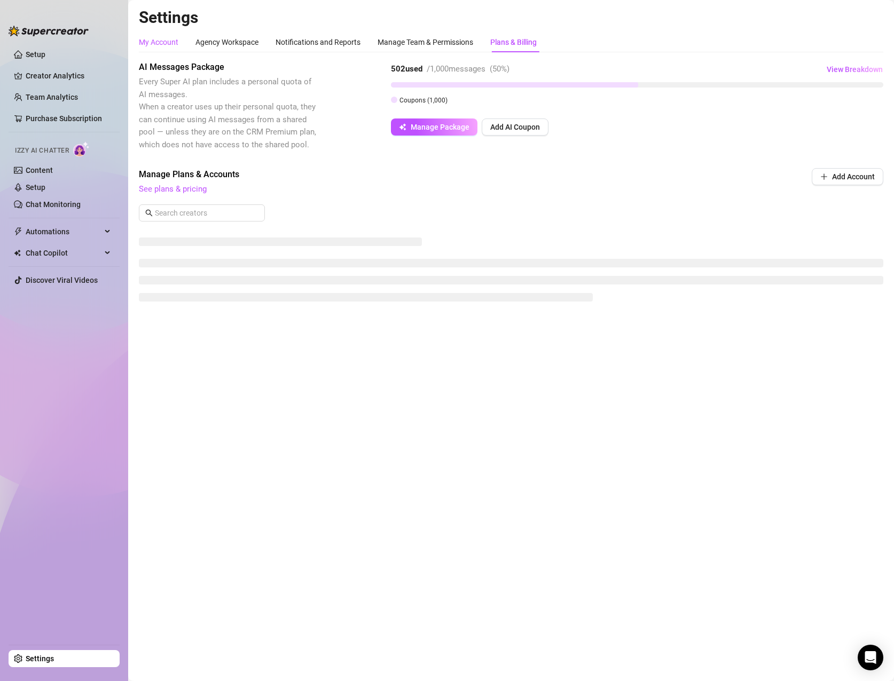
click at [176, 40] on div "My Account" at bounding box center [159, 42] width 40 height 12
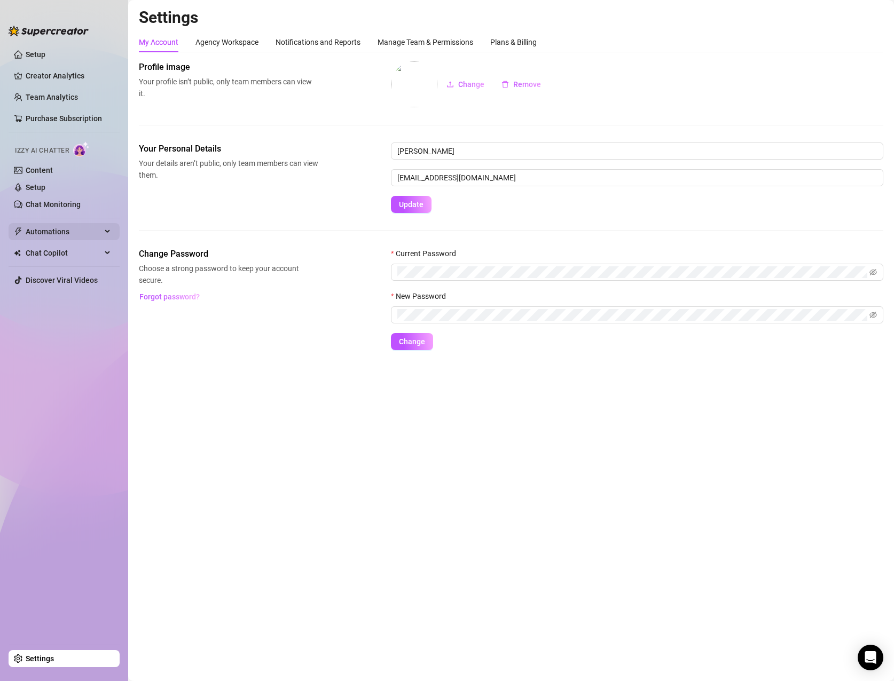
click at [95, 232] on span "Automations" at bounding box center [64, 231] width 76 height 17
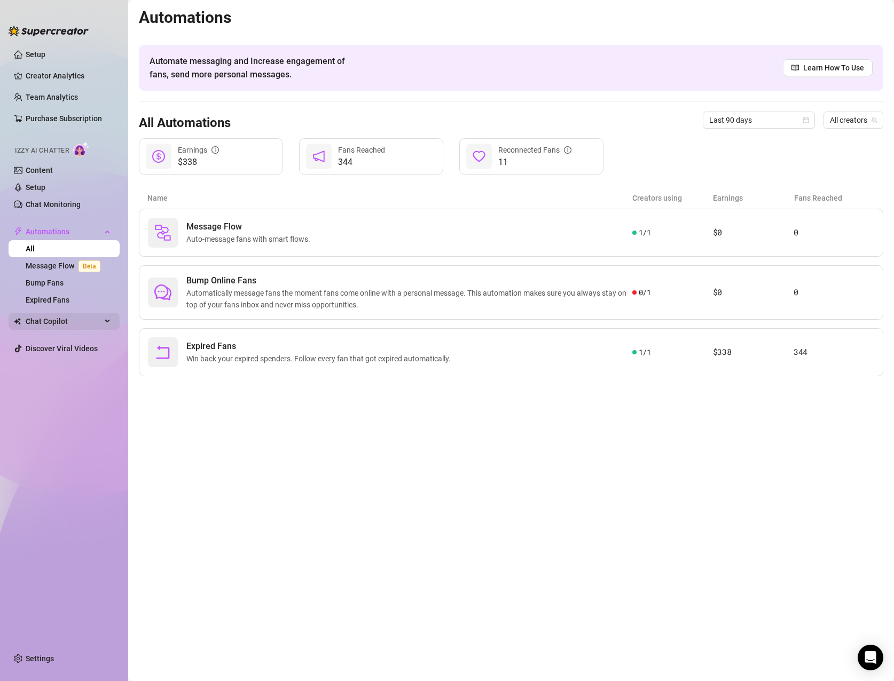
click at [107, 321] on icon at bounding box center [108, 321] width 5 height 0
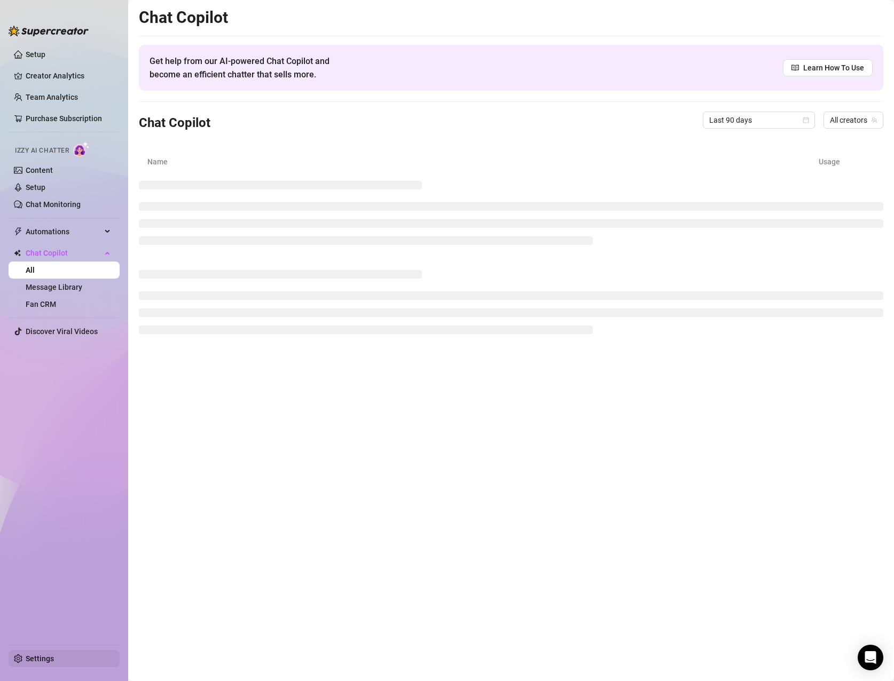
click at [37, 656] on link "Settings" at bounding box center [40, 659] width 28 height 9
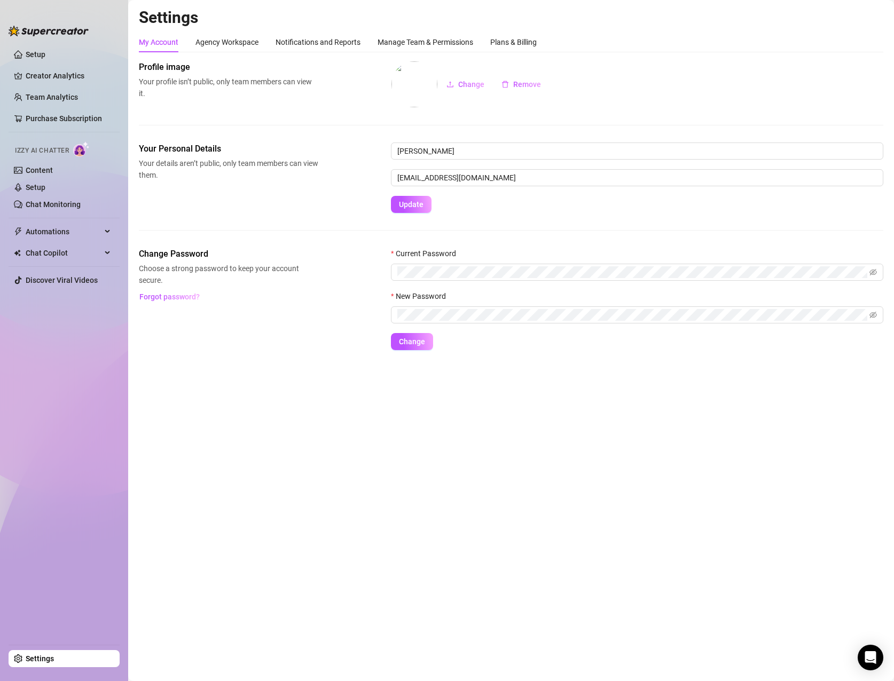
click at [45, 655] on link "Settings" at bounding box center [40, 659] width 28 height 9
click at [36, 50] on link "Setup" at bounding box center [36, 54] width 20 height 9
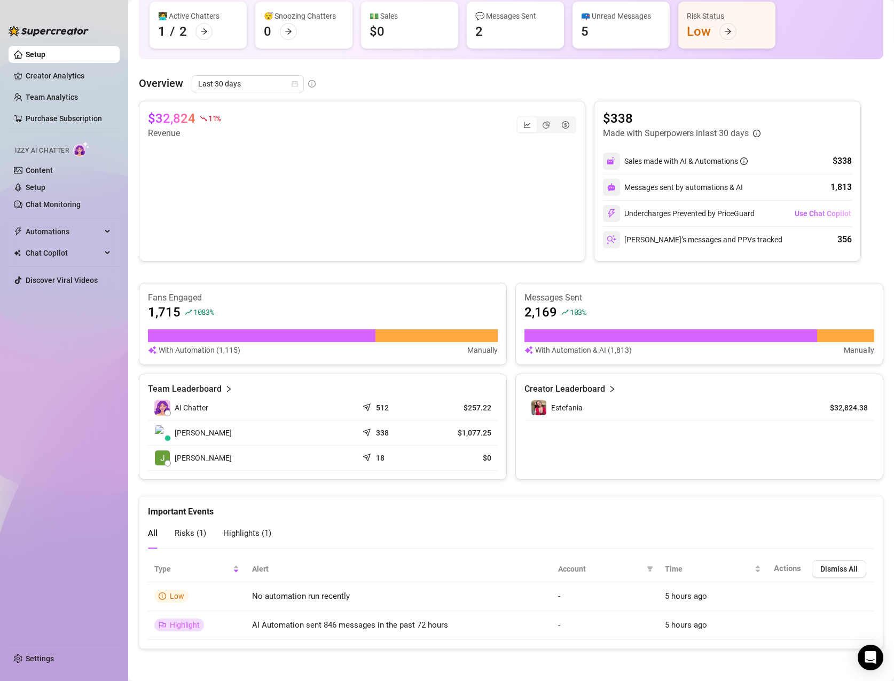
click at [841, 241] on div "356" at bounding box center [844, 239] width 14 height 13
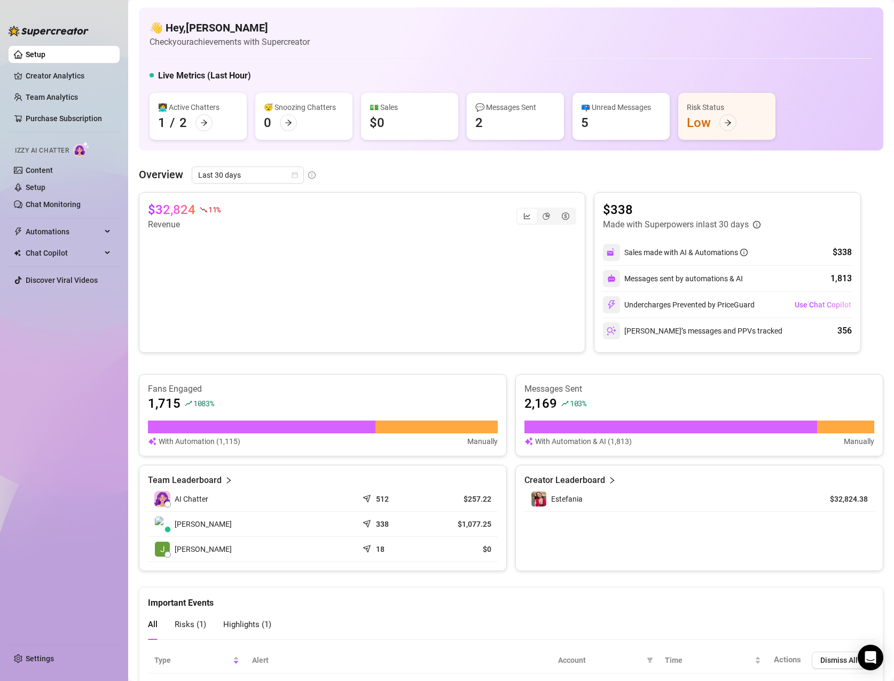
scroll to position [91, 0]
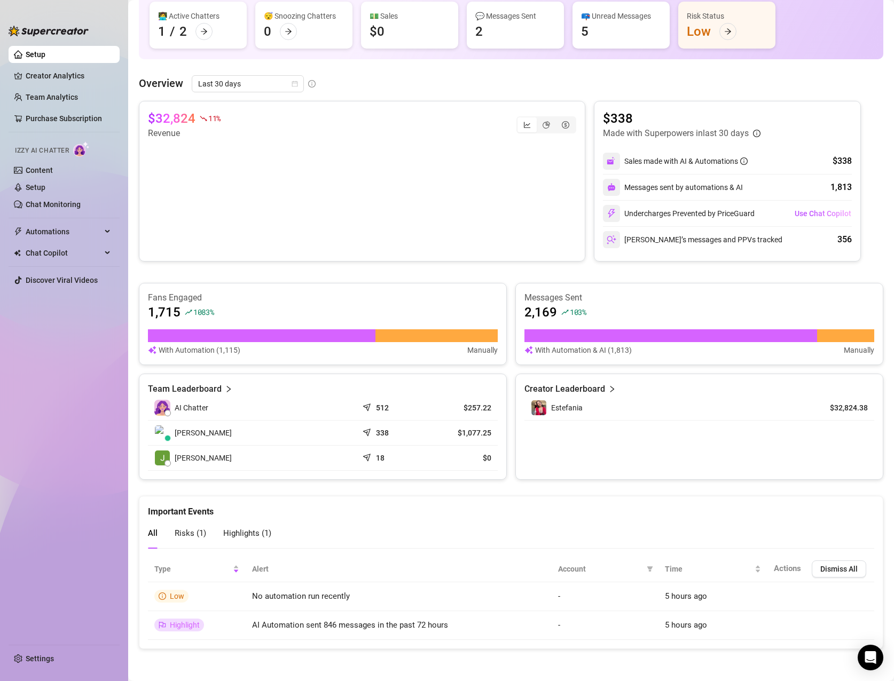
click at [194, 532] on span "Risks ( 1 )" at bounding box center [191, 534] width 32 height 10
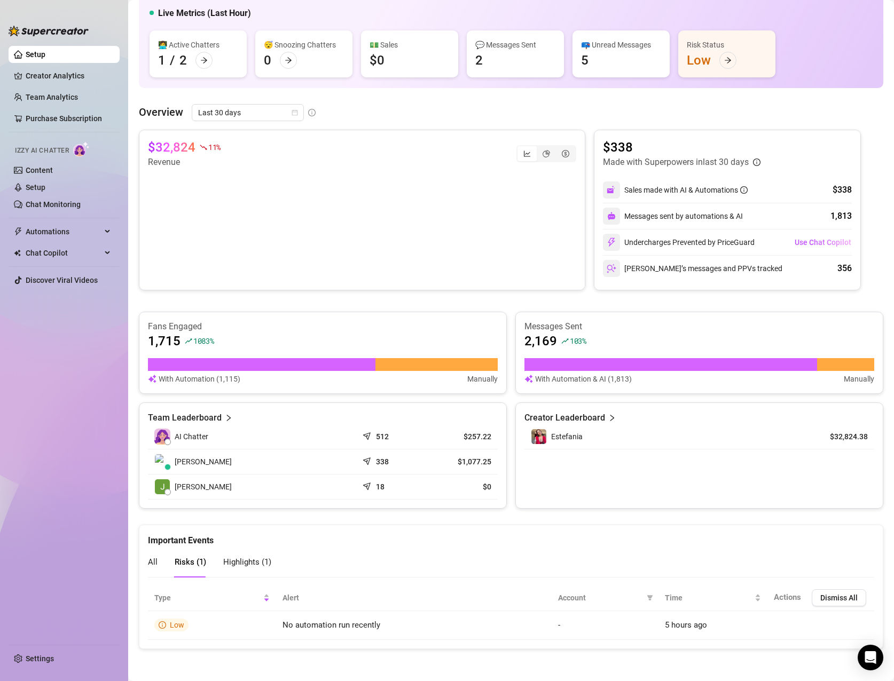
click at [241, 569] on div "Highlights ( 1 )" at bounding box center [247, 562] width 48 height 30
click at [151, 565] on span "All" at bounding box center [153, 562] width 10 height 10
